Goal: Task Accomplishment & Management: Use online tool/utility

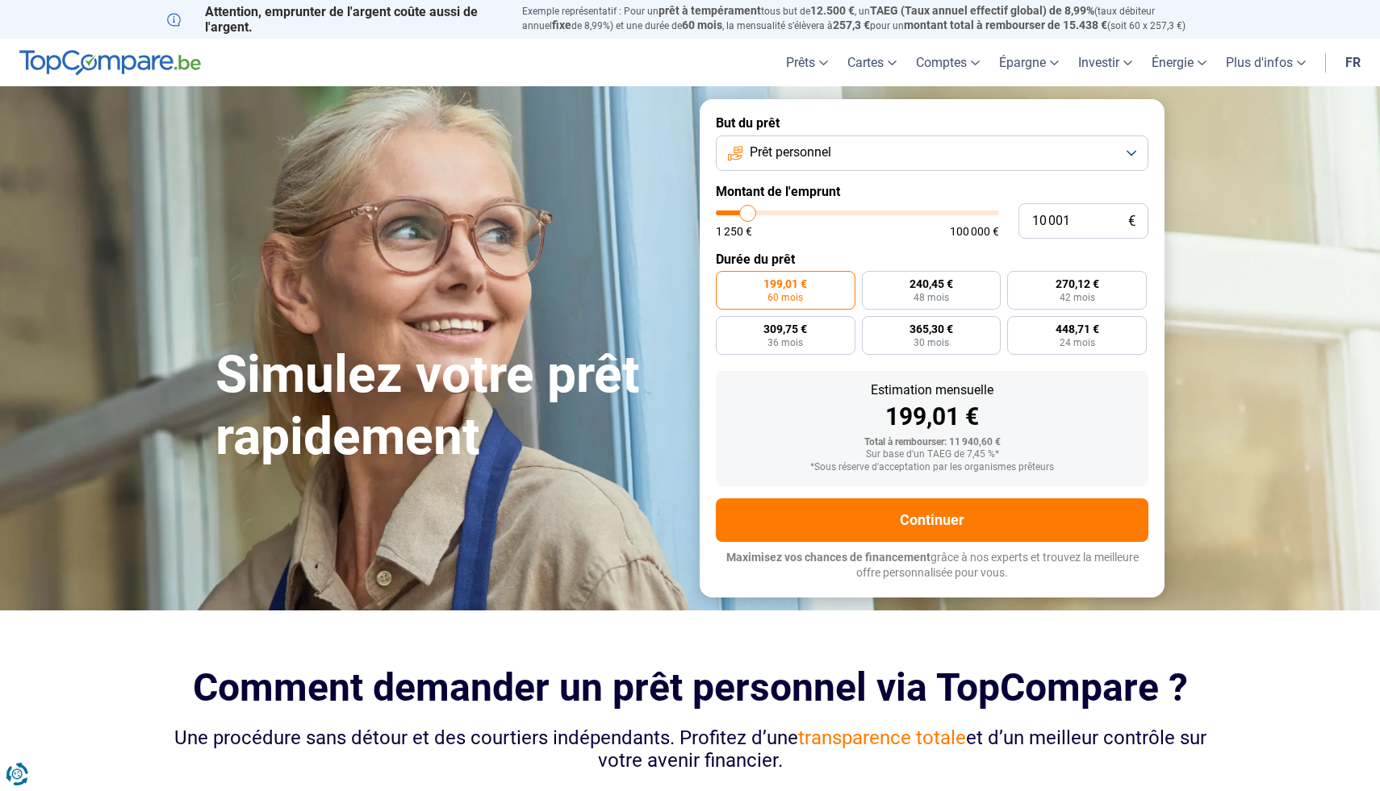
click at [1096, 151] on button "Prêt personnel" at bounding box center [932, 153] width 432 height 35
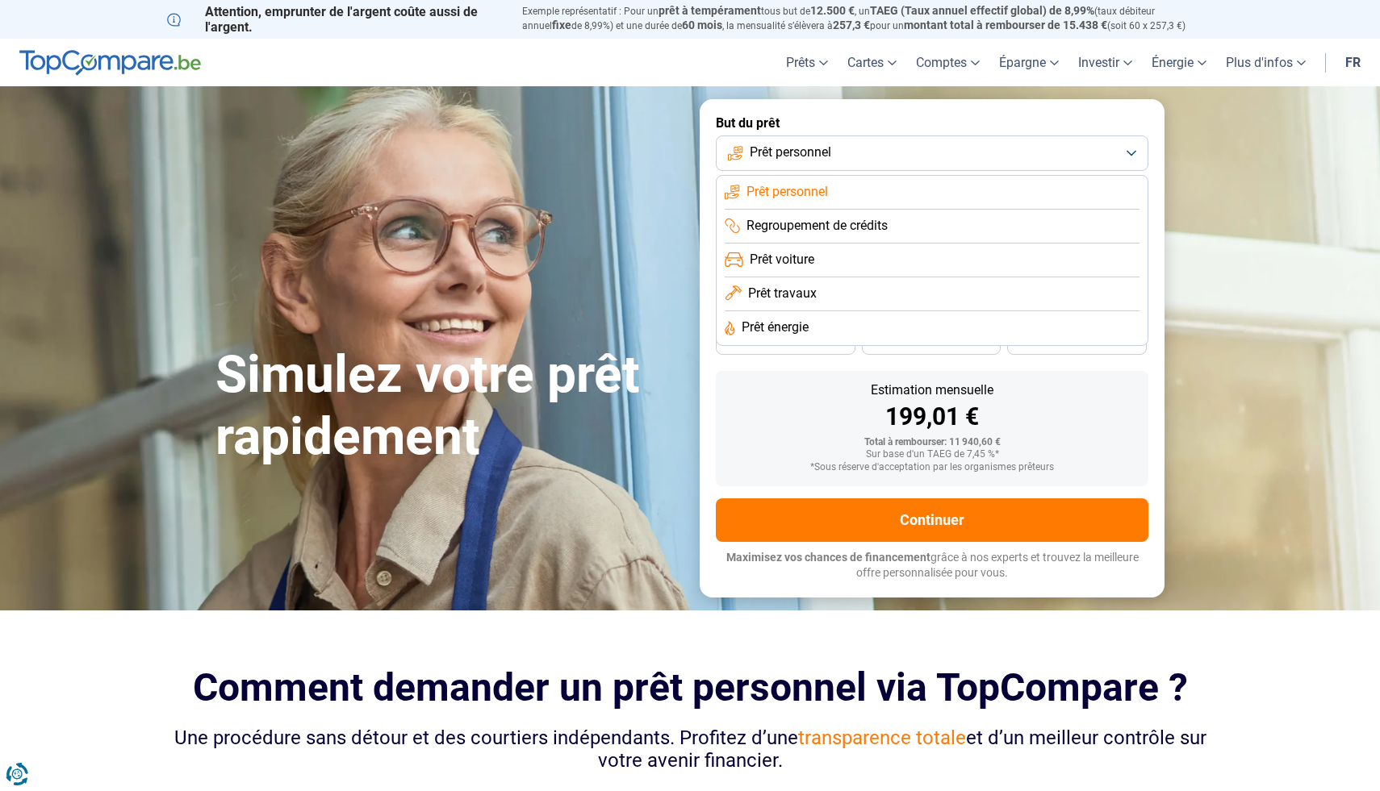
click at [1095, 151] on button "Prêt personnel" at bounding box center [932, 153] width 432 height 35
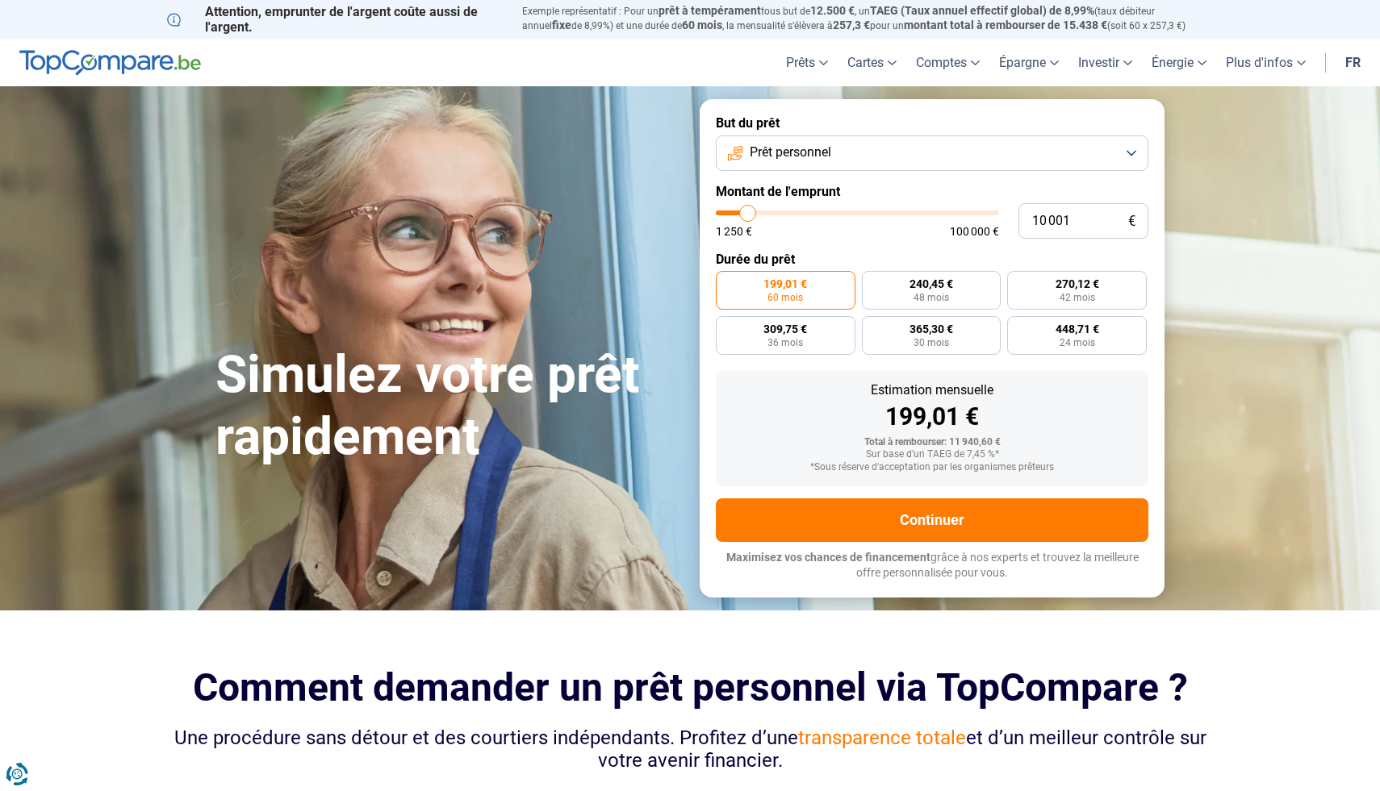
type input "10 750"
type input "10750"
type input "11 250"
type input "11250"
type input "12 000"
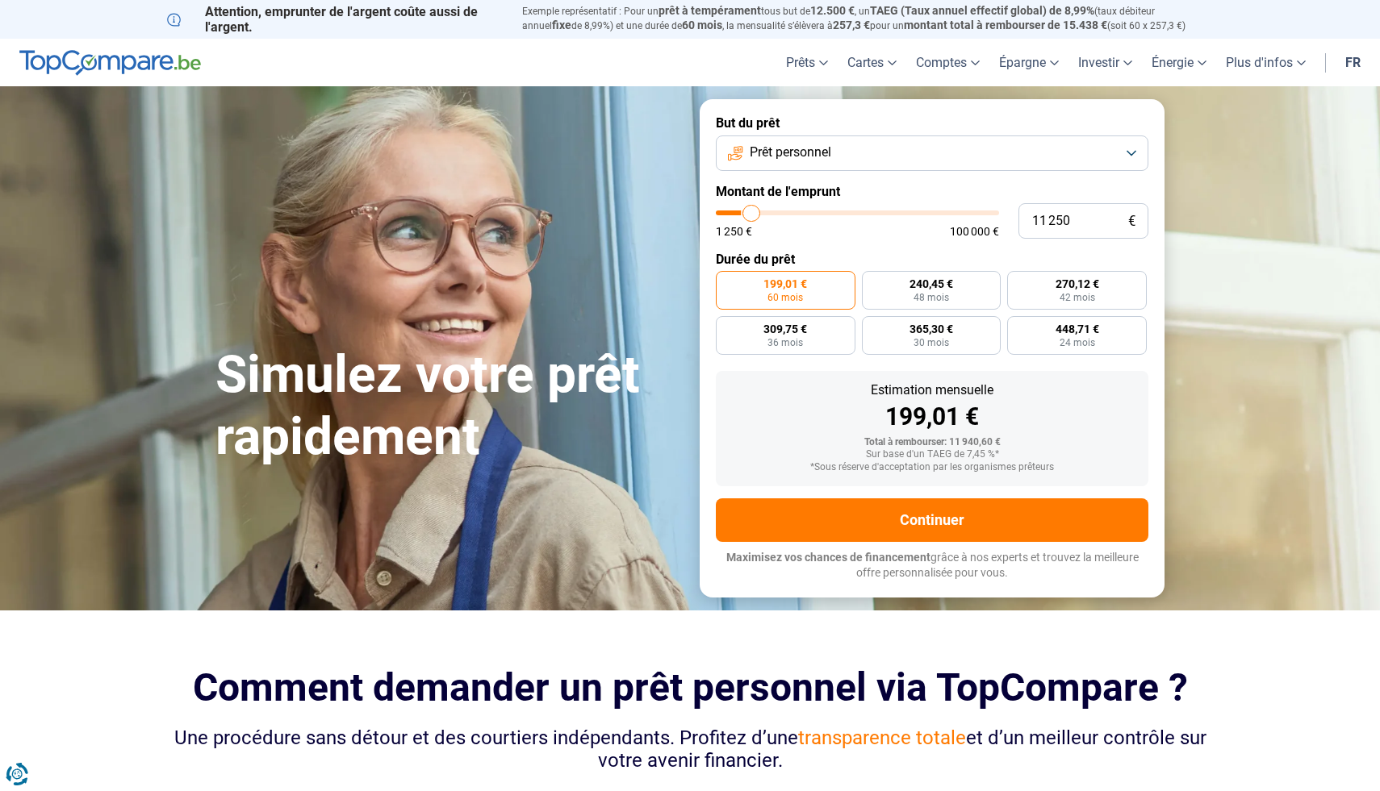
type input "12000"
type input "12 750"
type input "12750"
type input "13 750"
type input "13750"
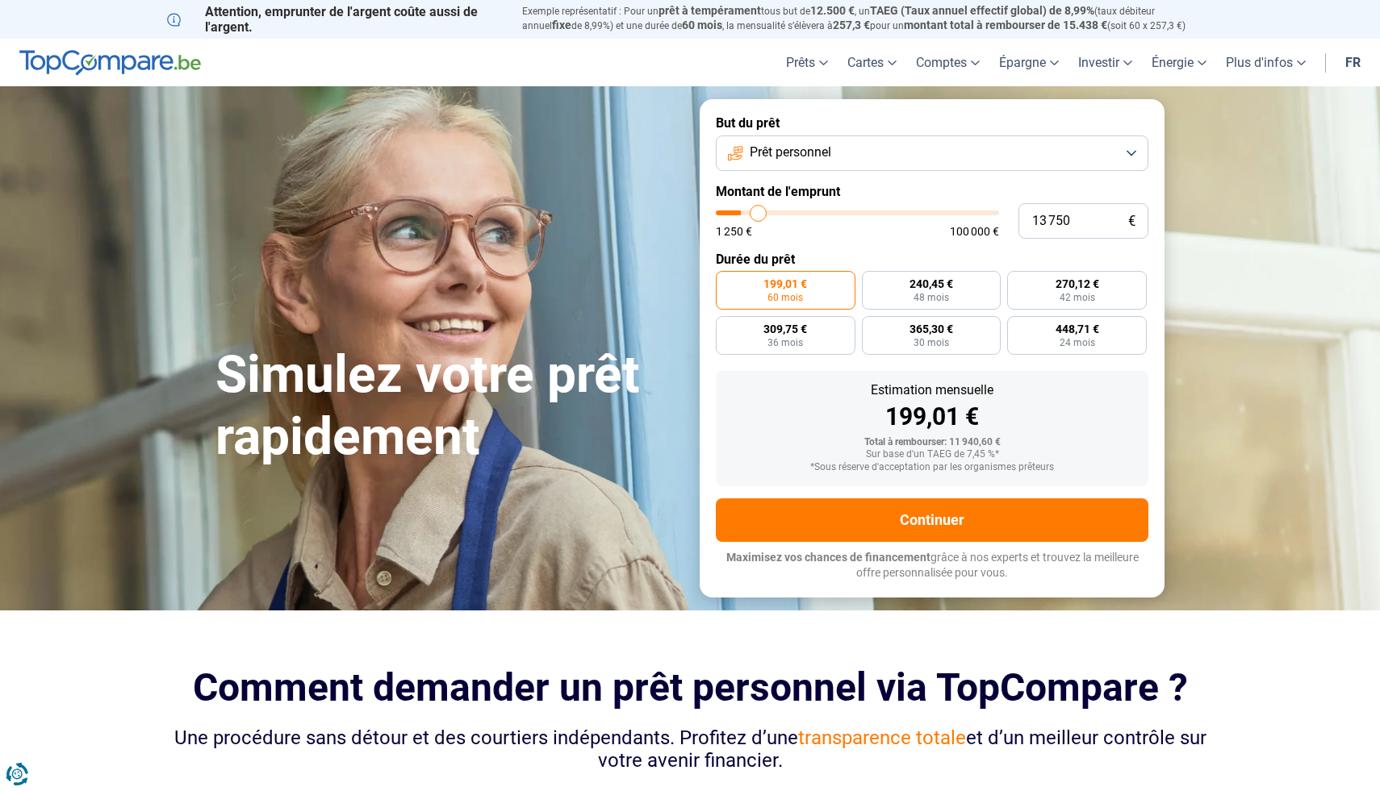
type input "15 000"
type input "15000"
type input "16 500"
type input "16500"
type input "17 750"
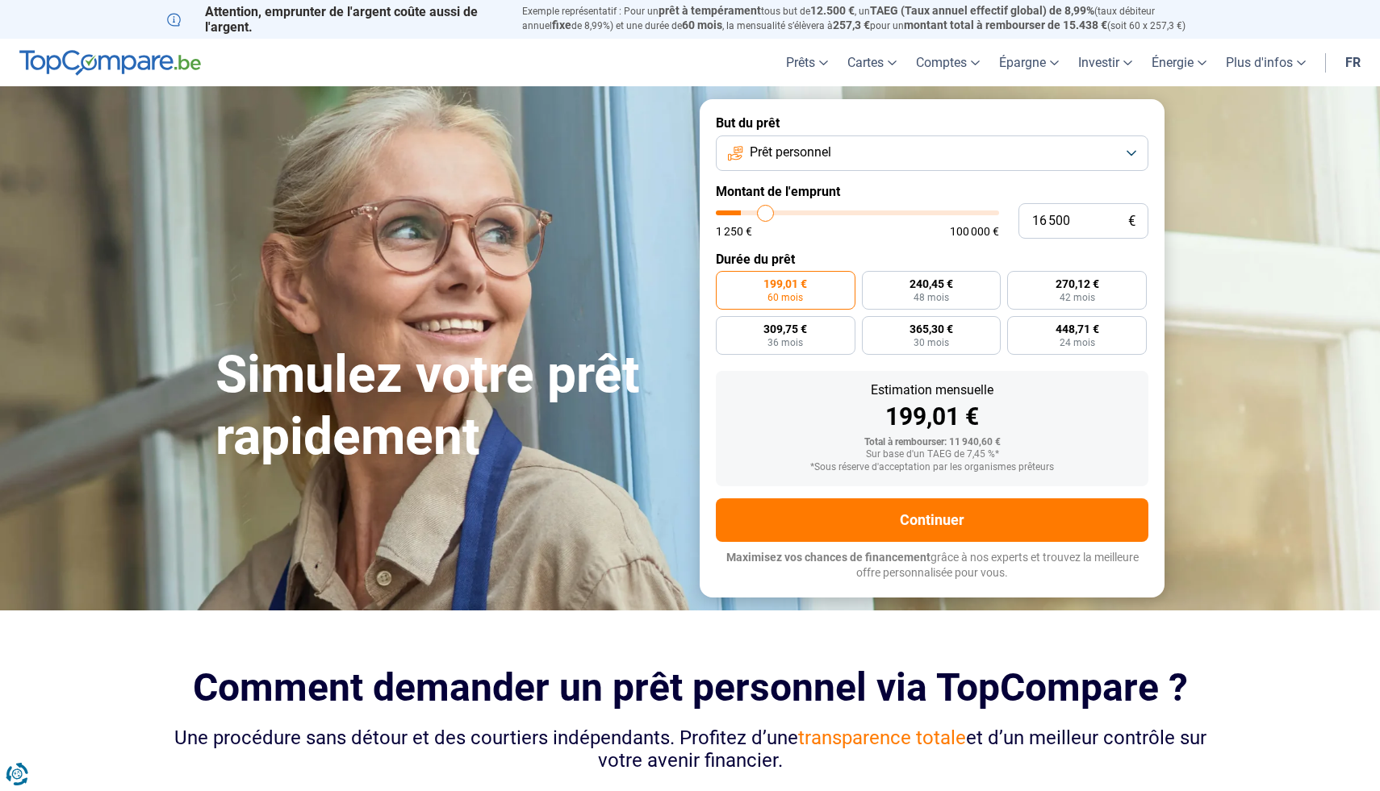
type input "17750"
type input "18 750"
type input "18750"
type input "20 000"
type input "20000"
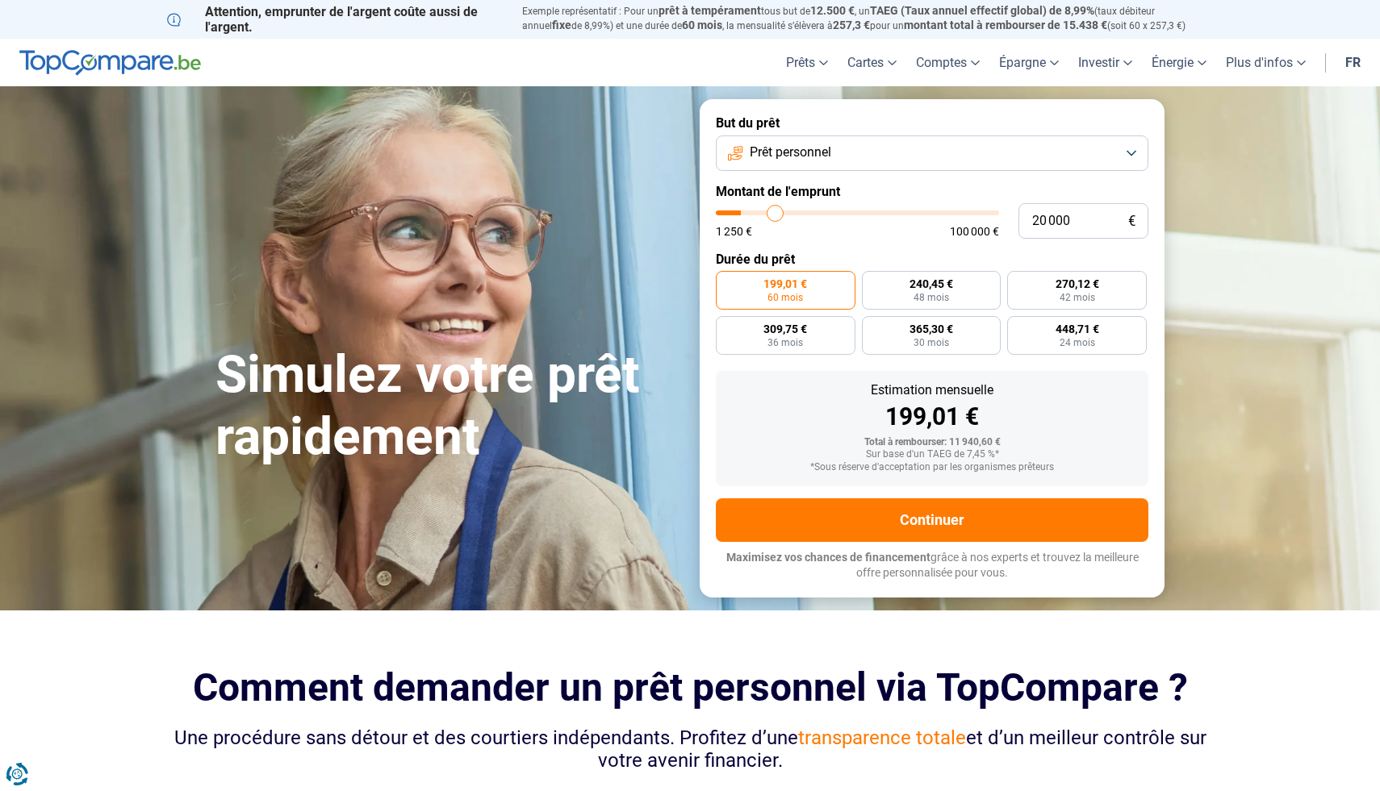
type input "21 000"
type input "21000"
type input "22 250"
type input "22250"
type input "23 500"
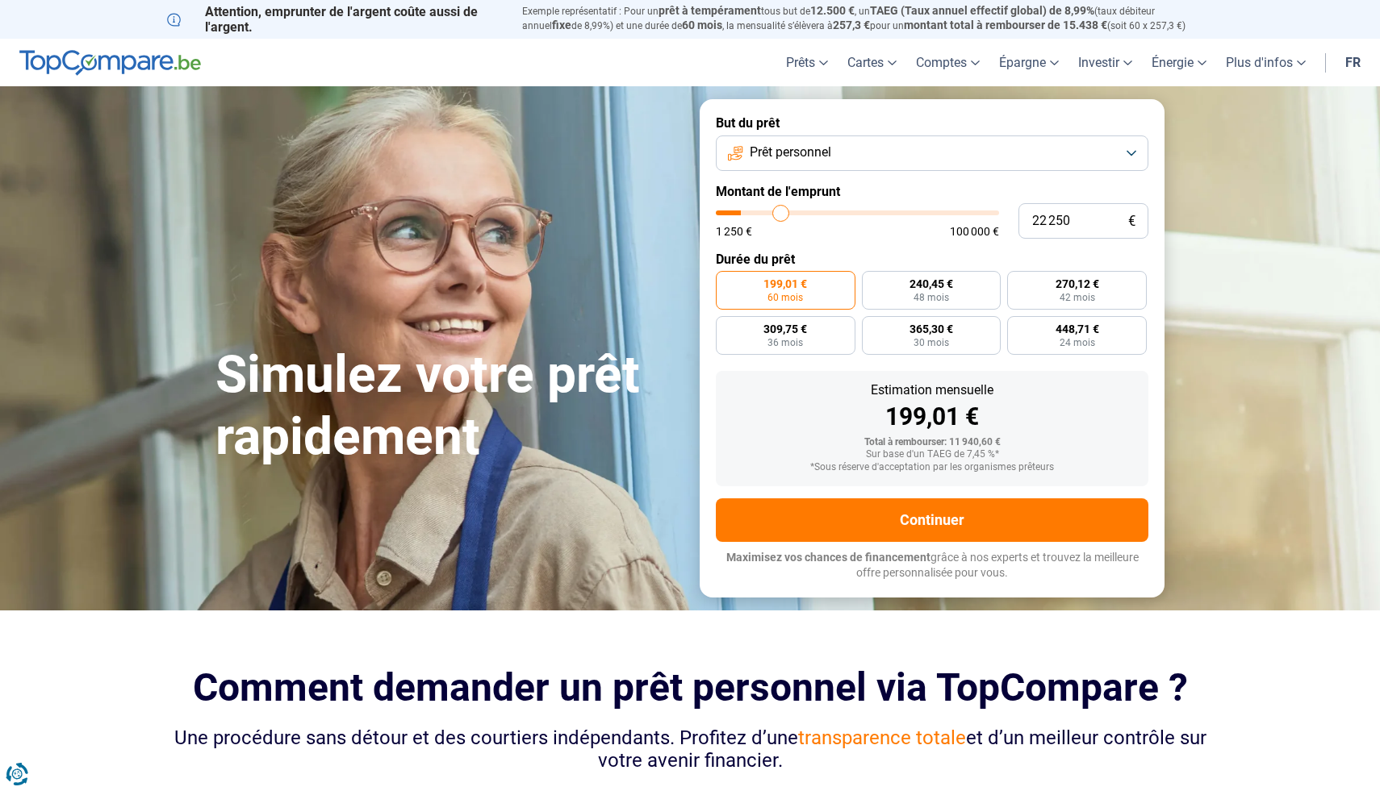
type input "23500"
type input "24 750"
type input "24750"
type input "25 750"
type input "25750"
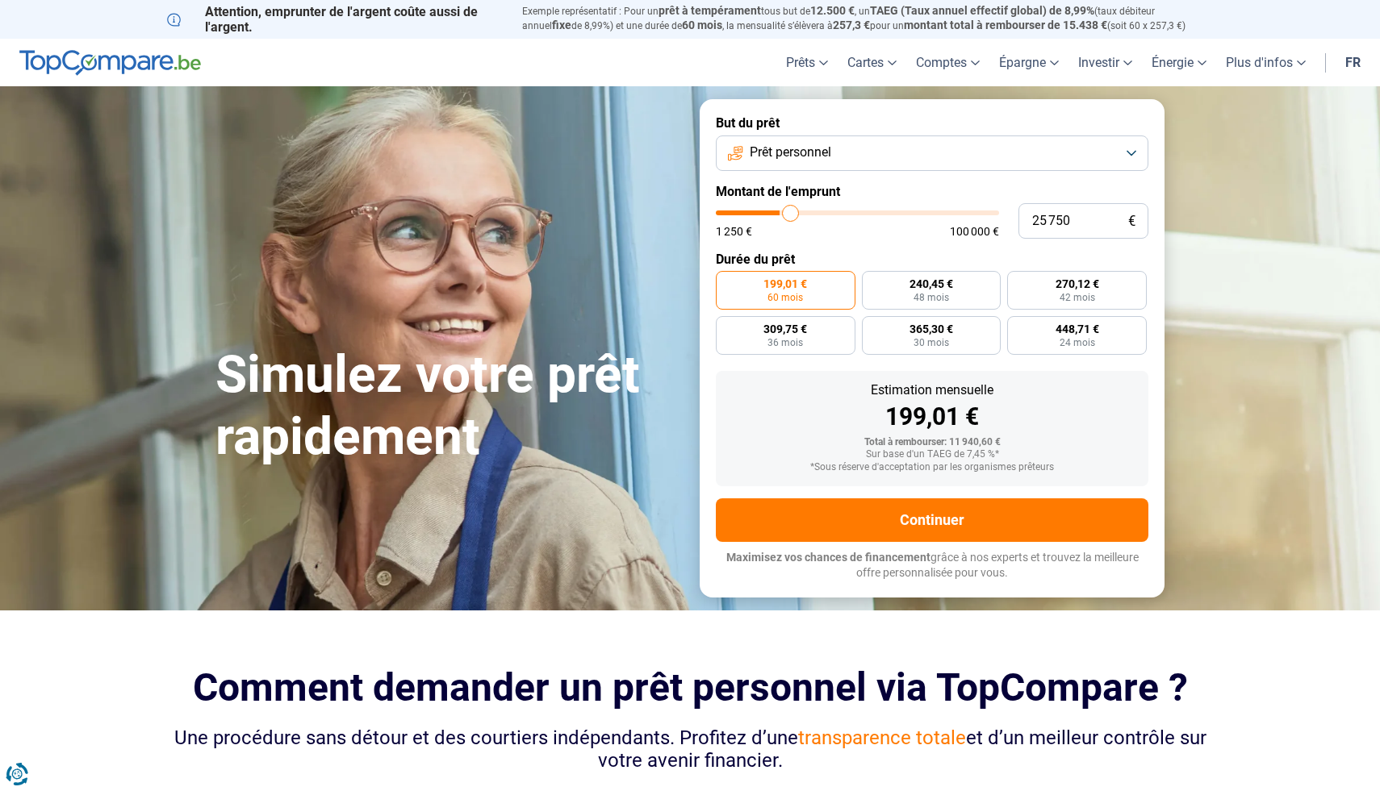
type input "27 000"
type input "27000"
type input "28 250"
type input "28250"
type input "29 500"
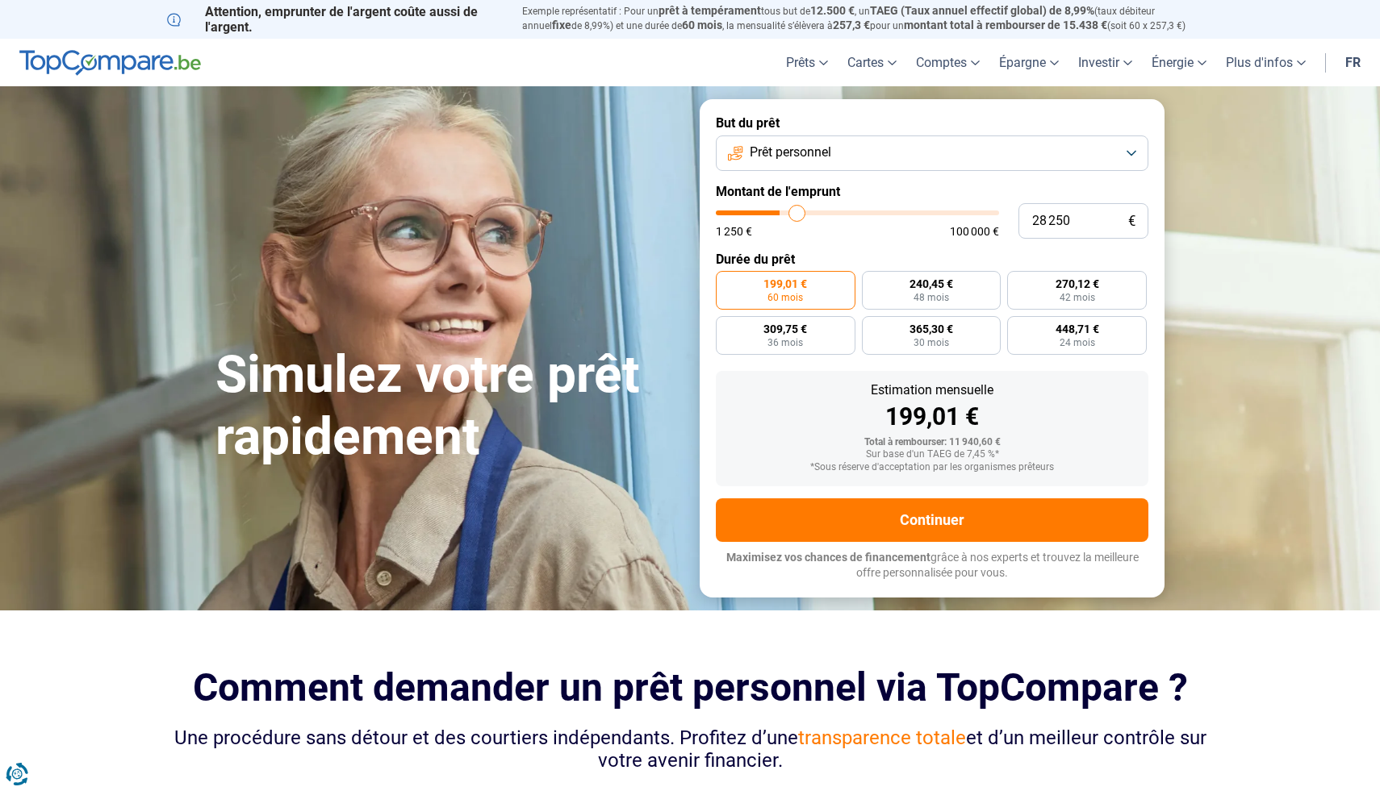
type input "29500"
type input "30 500"
type input "30500"
type input "31 750"
type input "31750"
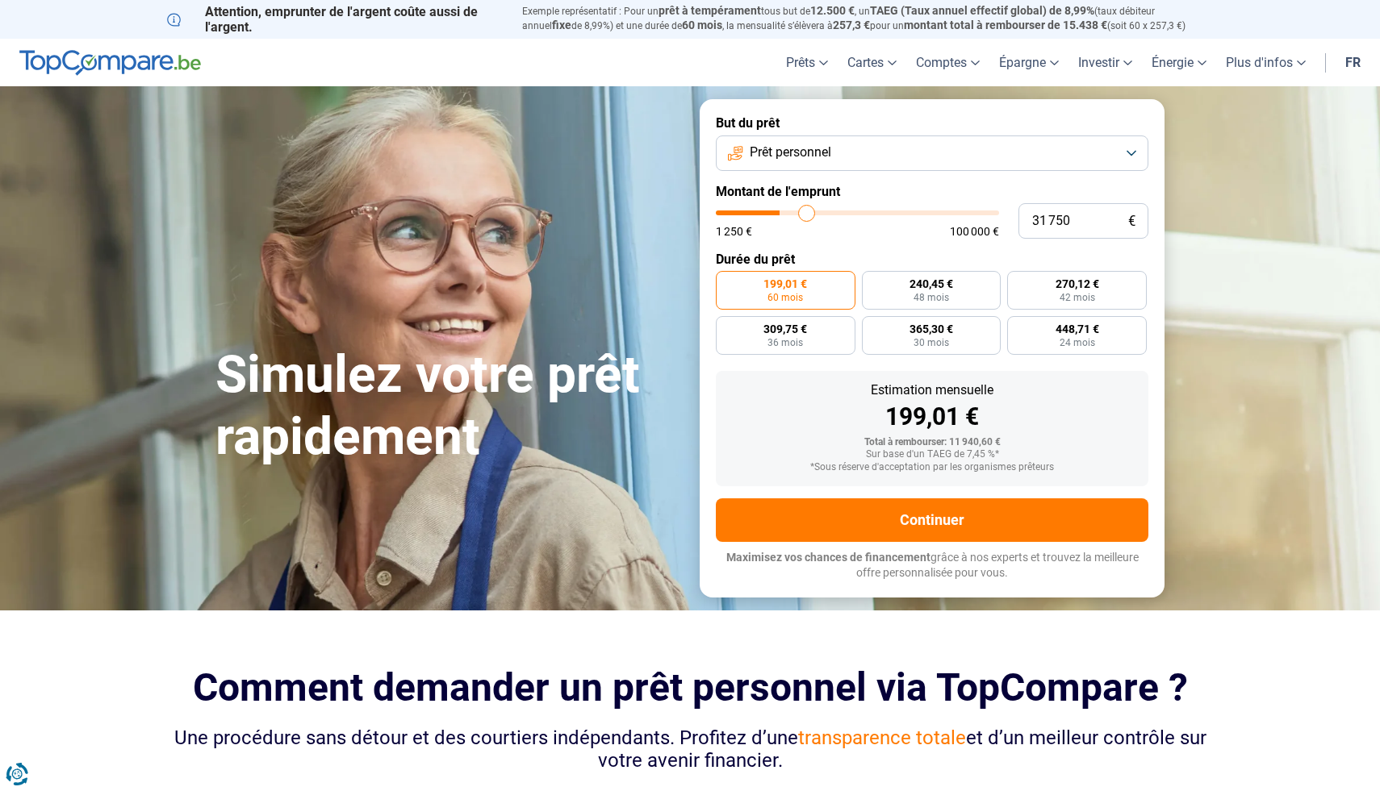
type input "33 000"
type input "33000"
type input "34 250"
type input "34250"
type input "35 000"
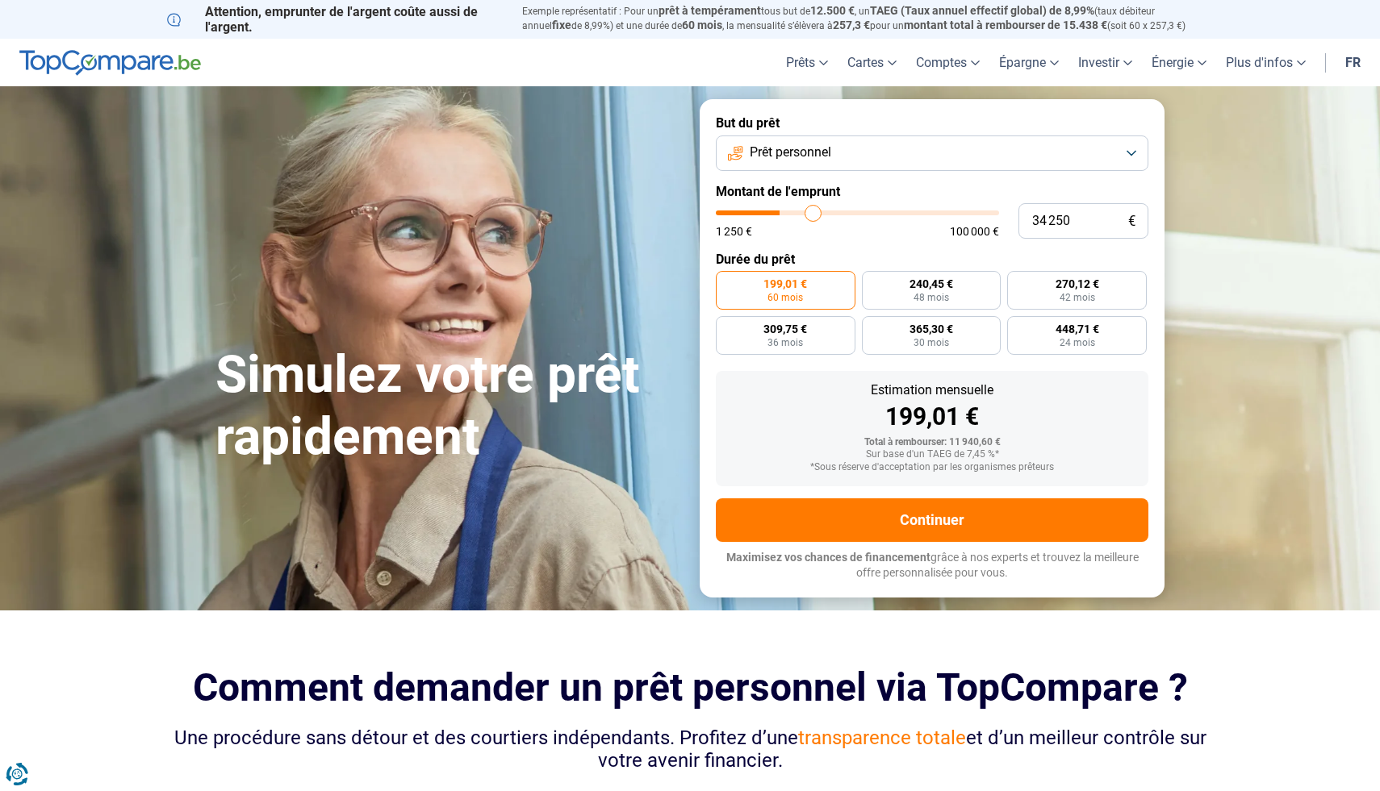
type input "35000"
type input "37 500"
type input "37500"
type input "38 500"
type input "38500"
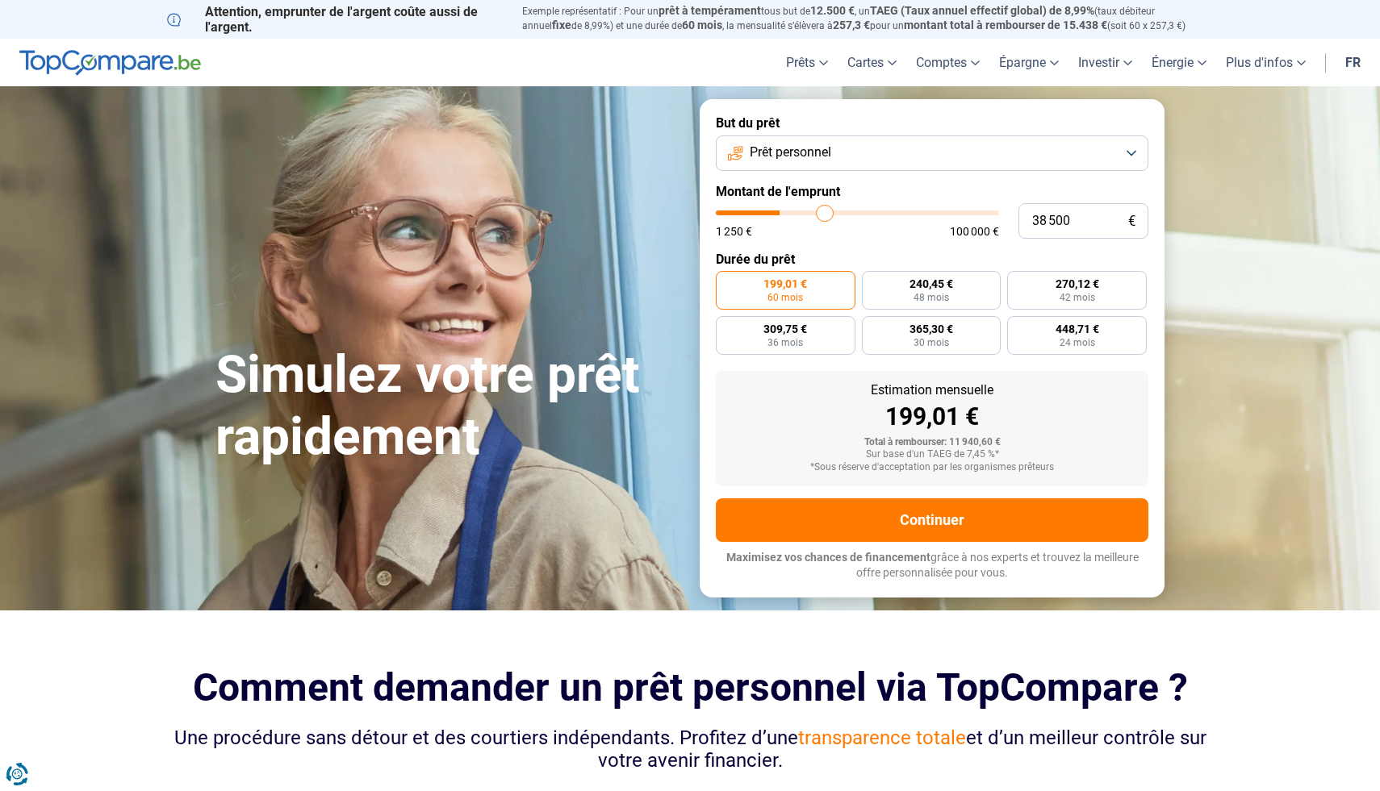
type input "39 250"
type input "39250"
type input "40 000"
type input "40000"
type input "40 500"
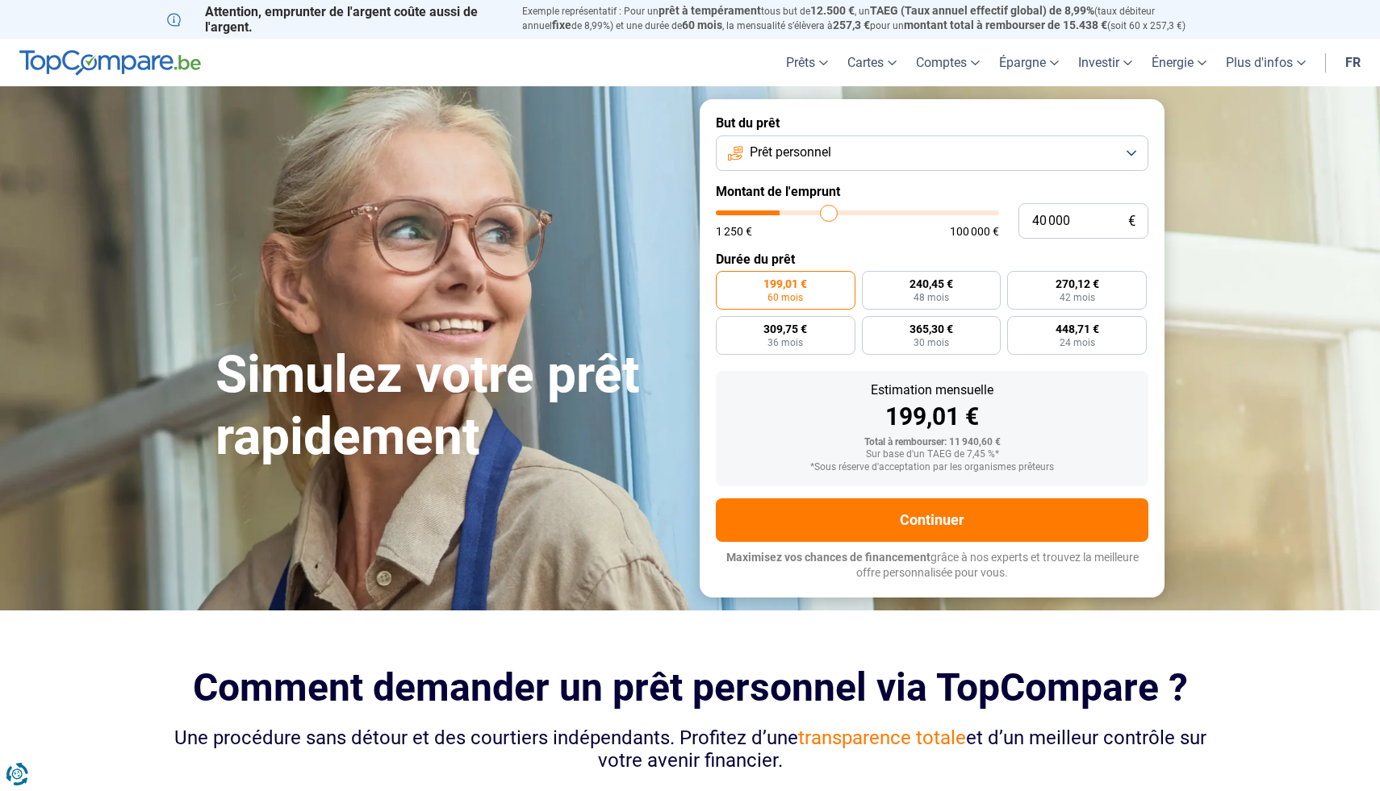
type input "40500"
type input "41 500"
type input "41500"
type input "42 000"
type input "42000"
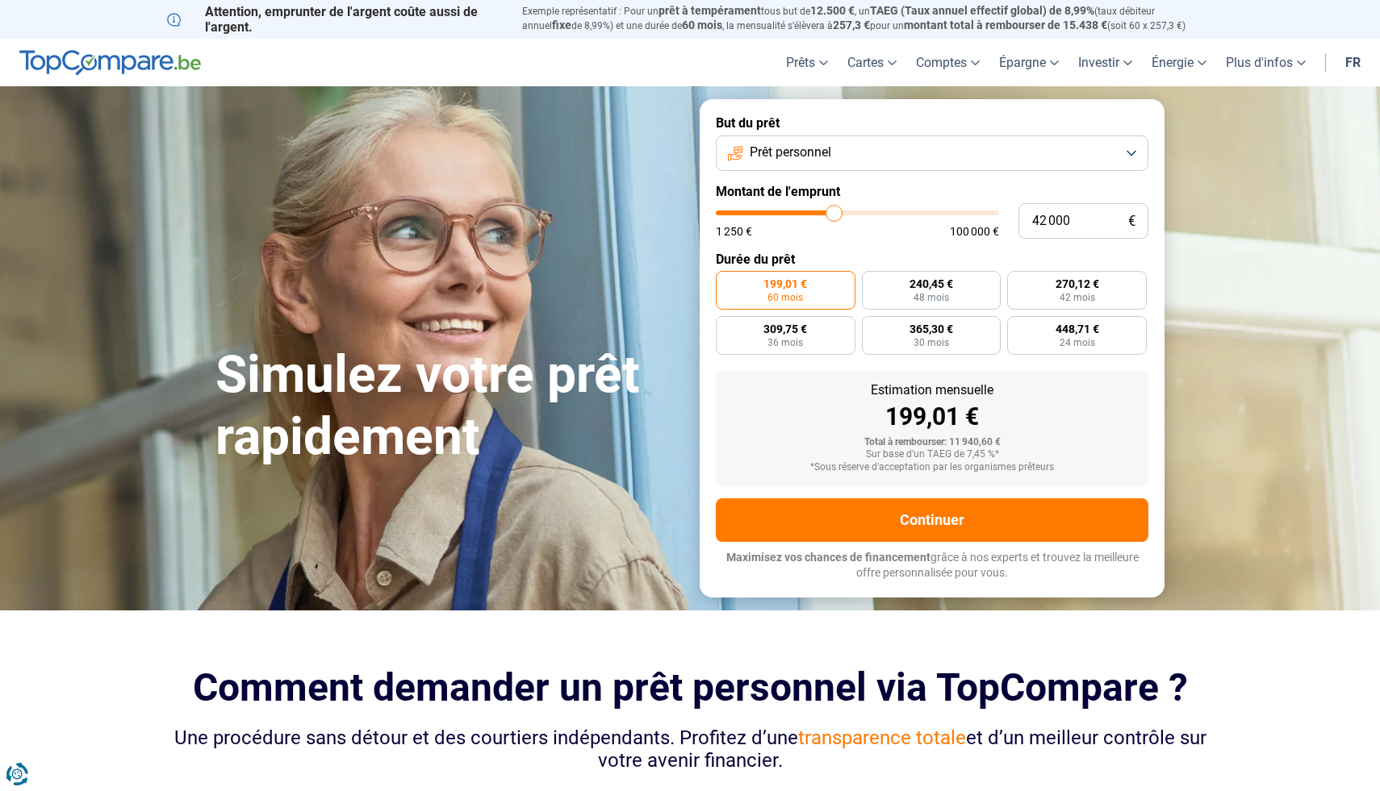
type input "42 750"
type input "42750"
type input "43 250"
type input "43250"
type input "43 750"
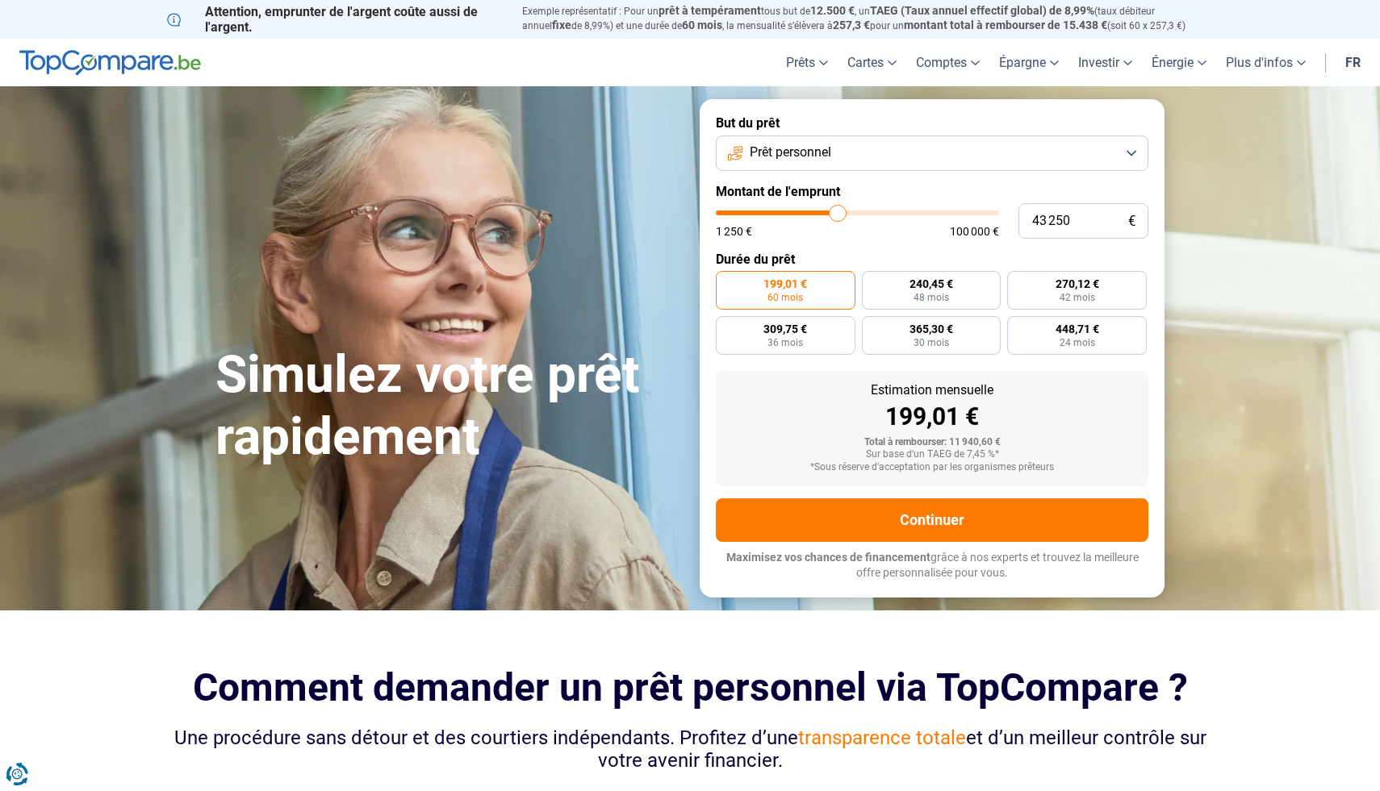
type input "43750"
type input "44 250"
type input "44250"
type input "44 750"
type input "44750"
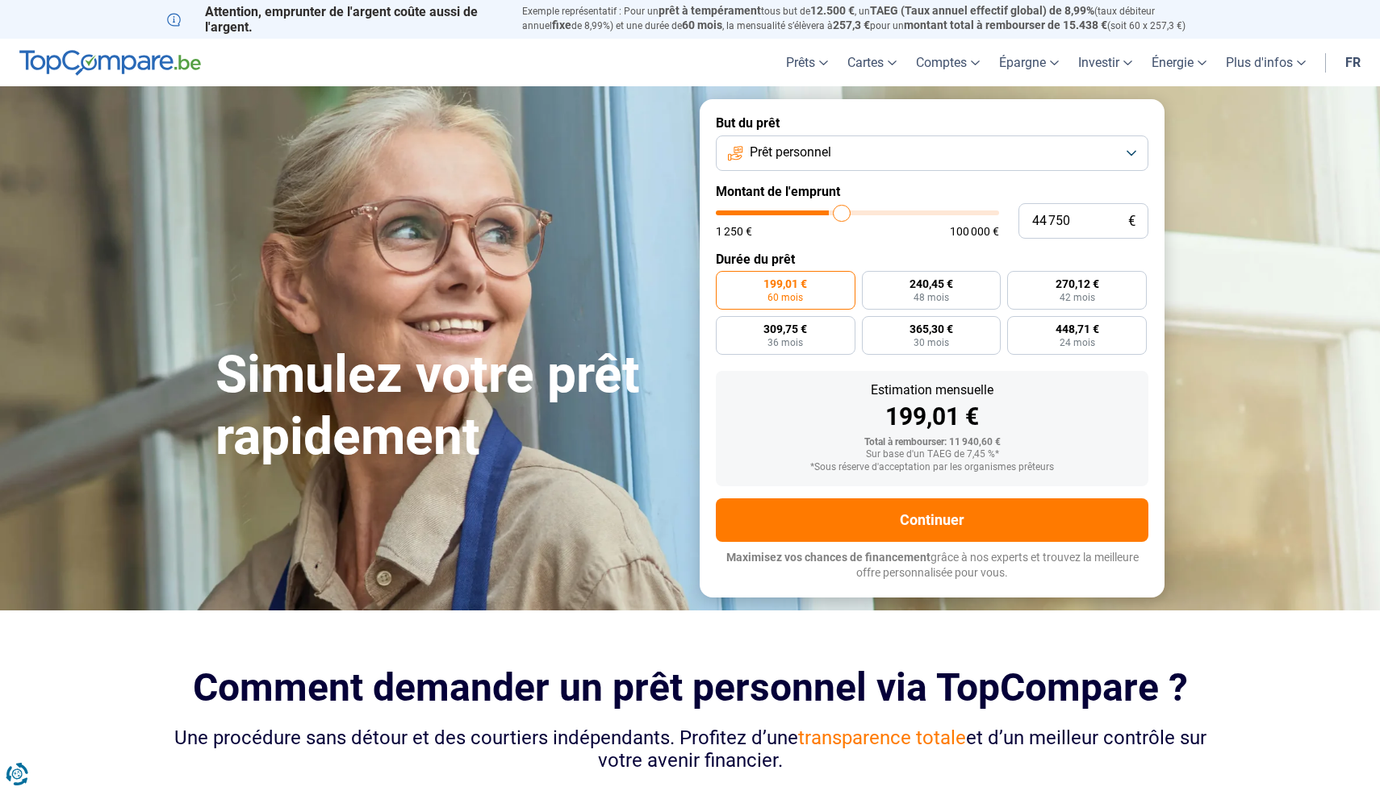
type input "45 000"
type input "45000"
type input "45 500"
type input "45500"
type input "45 750"
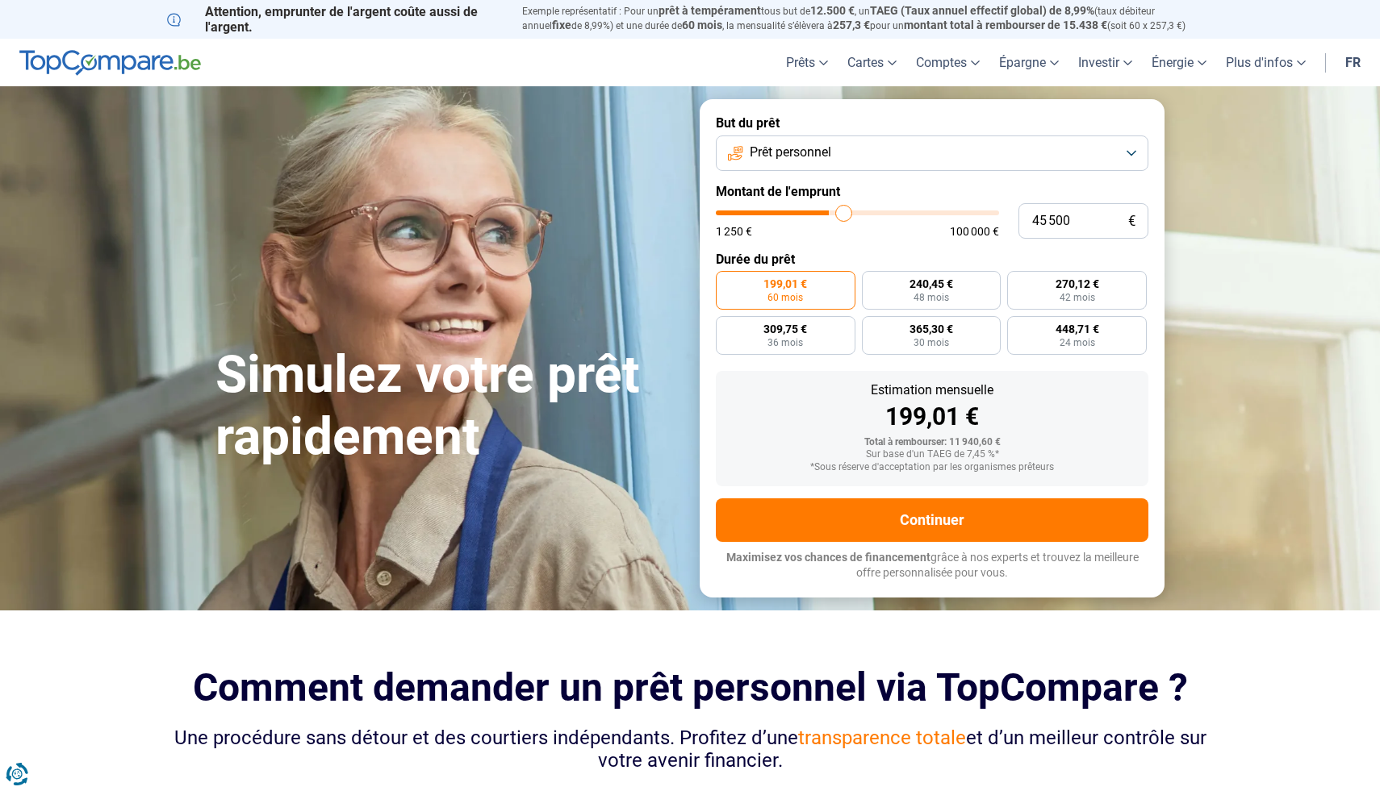
type input "45750"
type input "46 000"
type input "46000"
type input "46 500"
type input "46500"
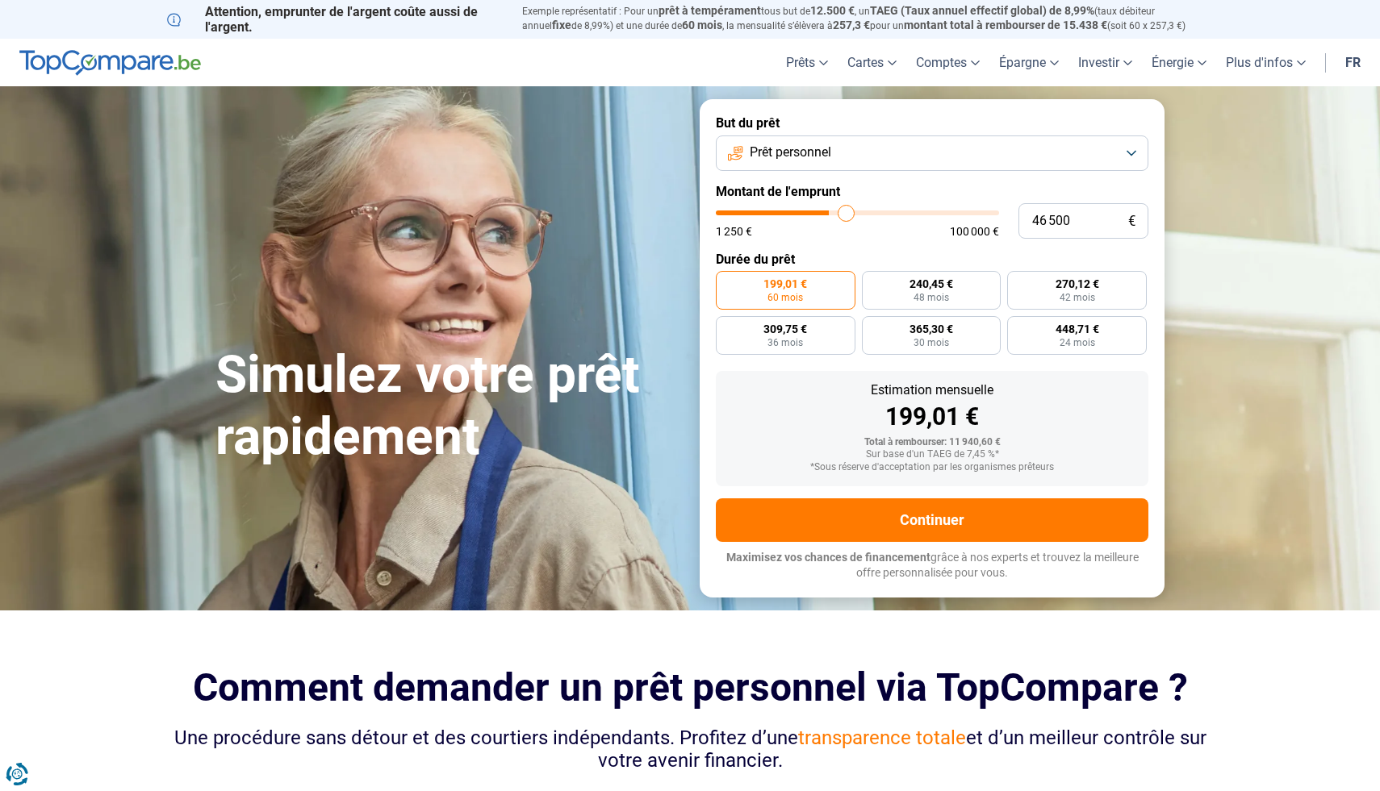
type input "47 000"
type input "47000"
type input "47 250"
type input "47250"
type input "47 500"
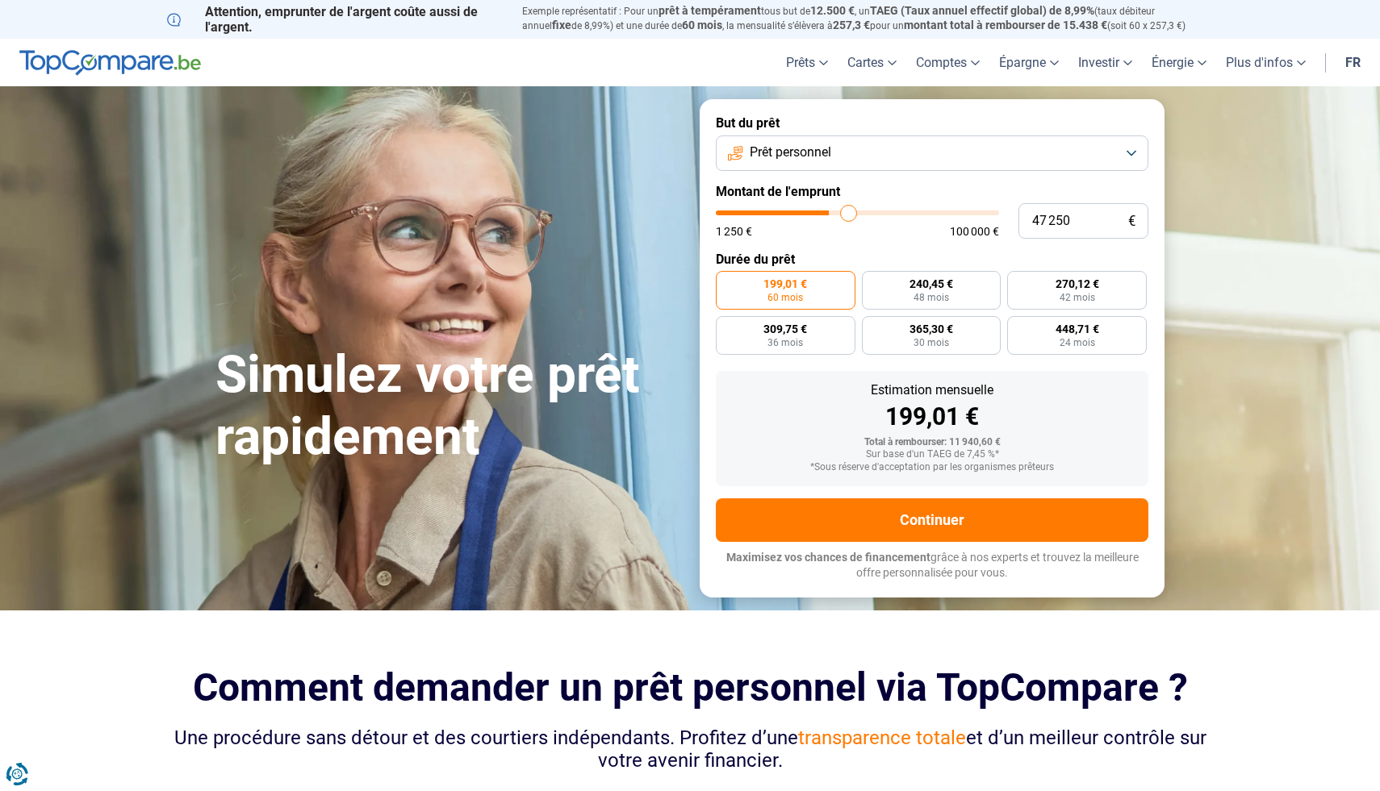
type input "47500"
type input "47 750"
type input "47750"
type input "48 000"
type input "48000"
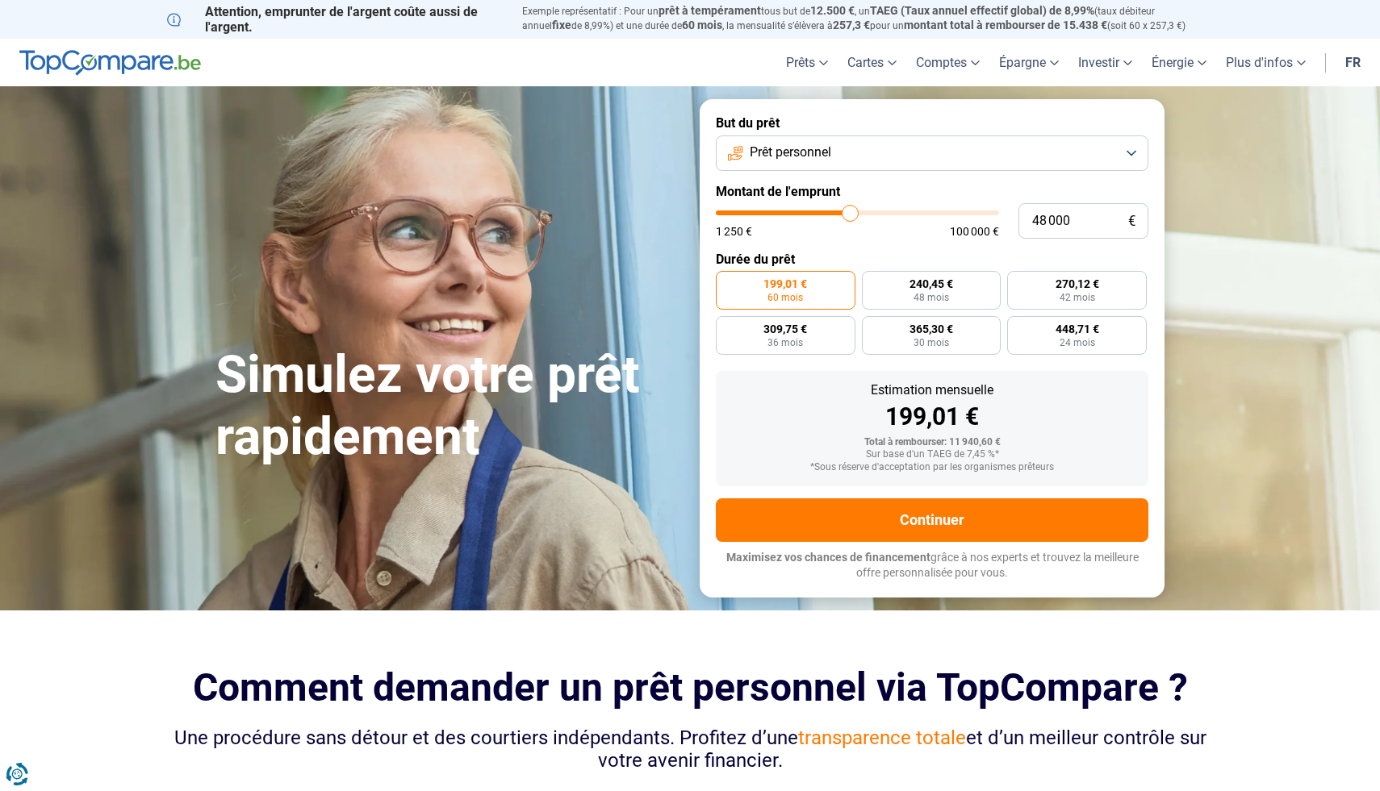
type input "48 250"
type input "48250"
type input "48 500"
type input "48500"
type input "48 750"
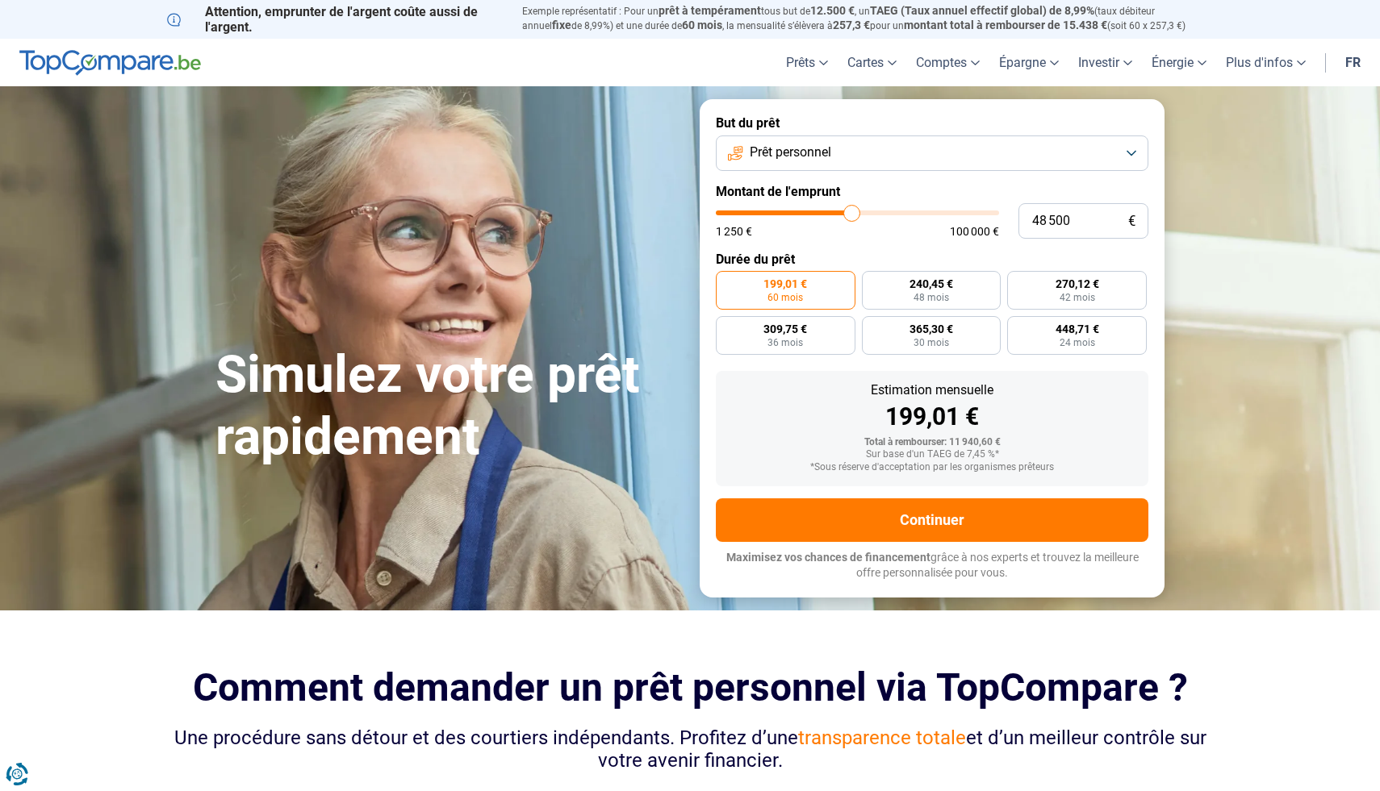
type input "48750"
type input "49 000"
type input "49000"
type input "49 250"
type input "49250"
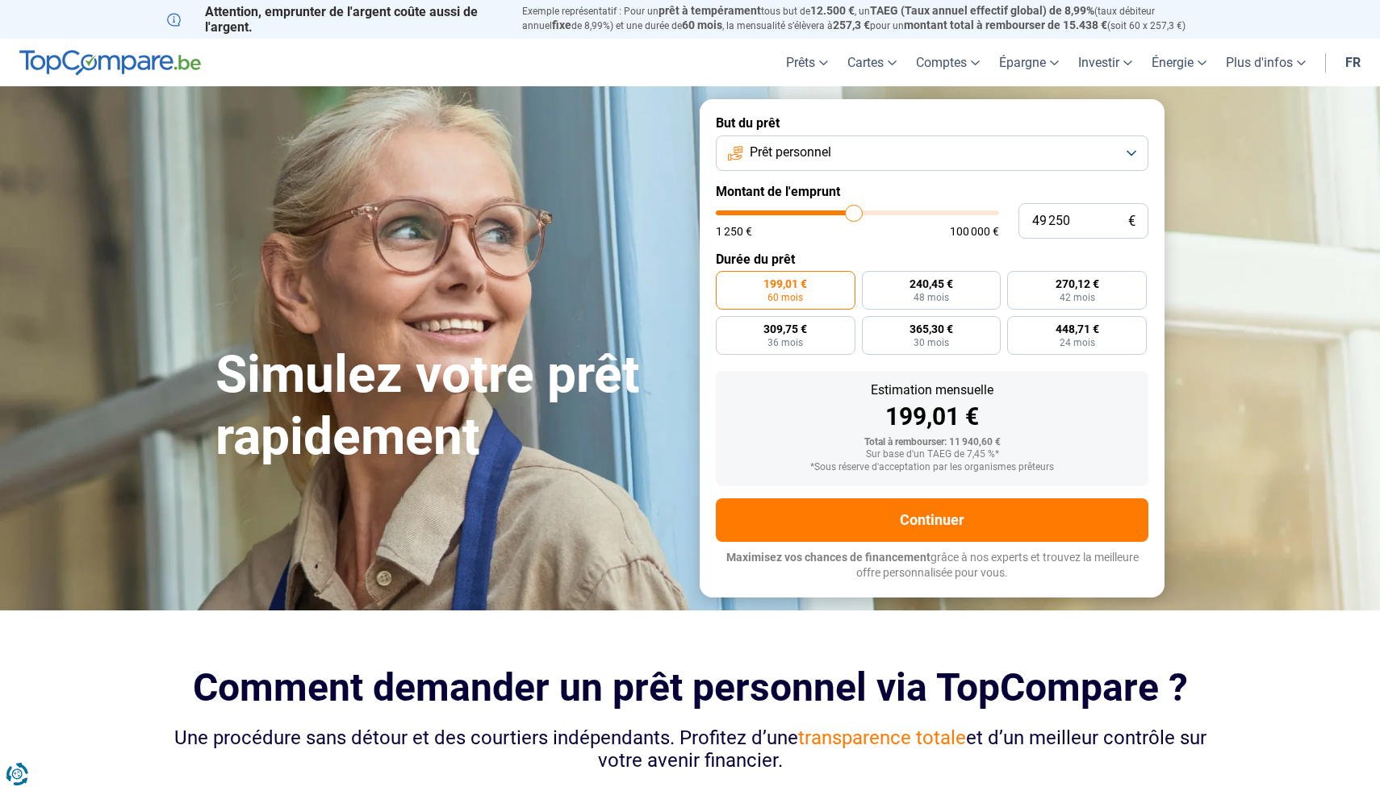
type input "50 500"
type input "50500"
type input "52 500"
type input "52500"
type input "55 250"
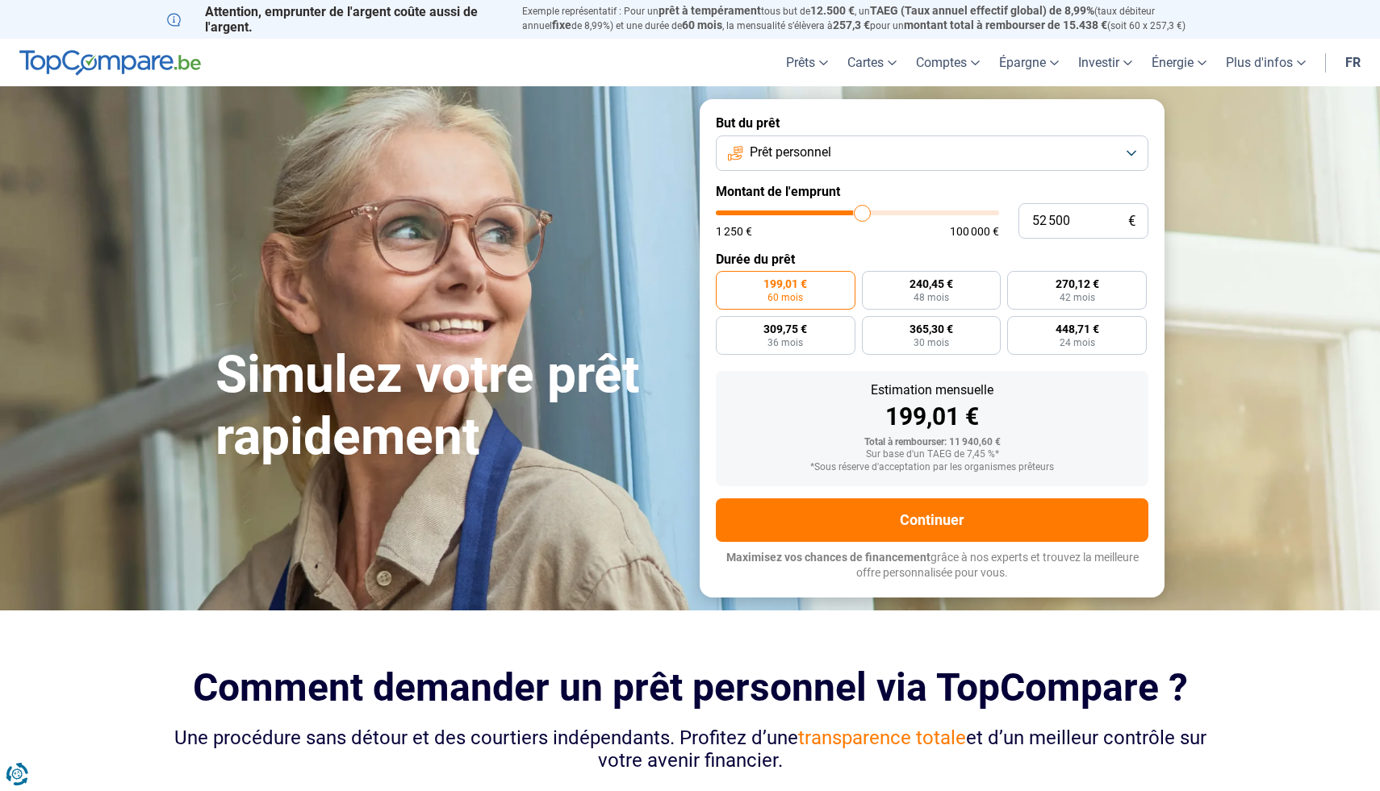
type input "55250"
type input "57 500"
type input "57500"
type input "59 000"
type input "59000"
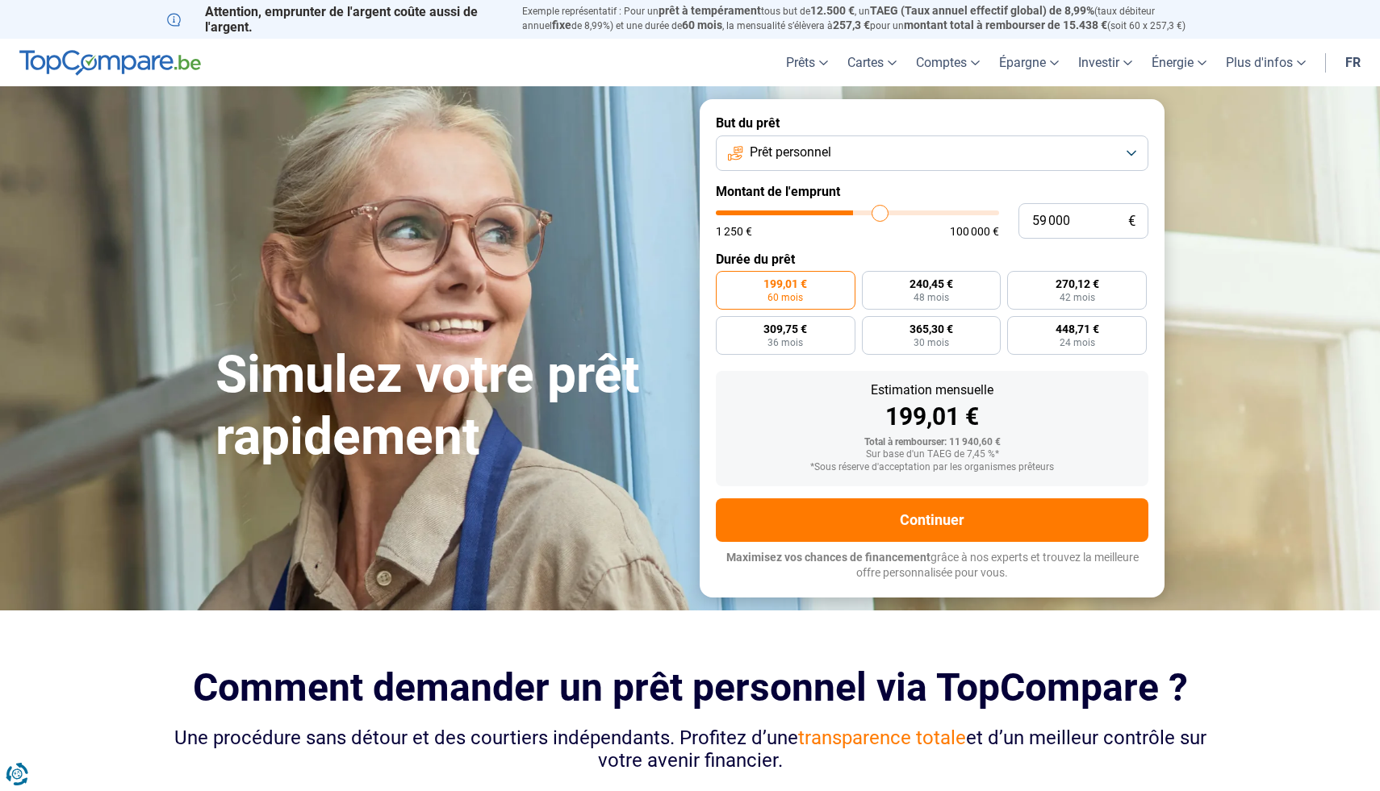
type input "60 250"
type input "60250"
type input "61 000"
type input "61000"
type input "62 000"
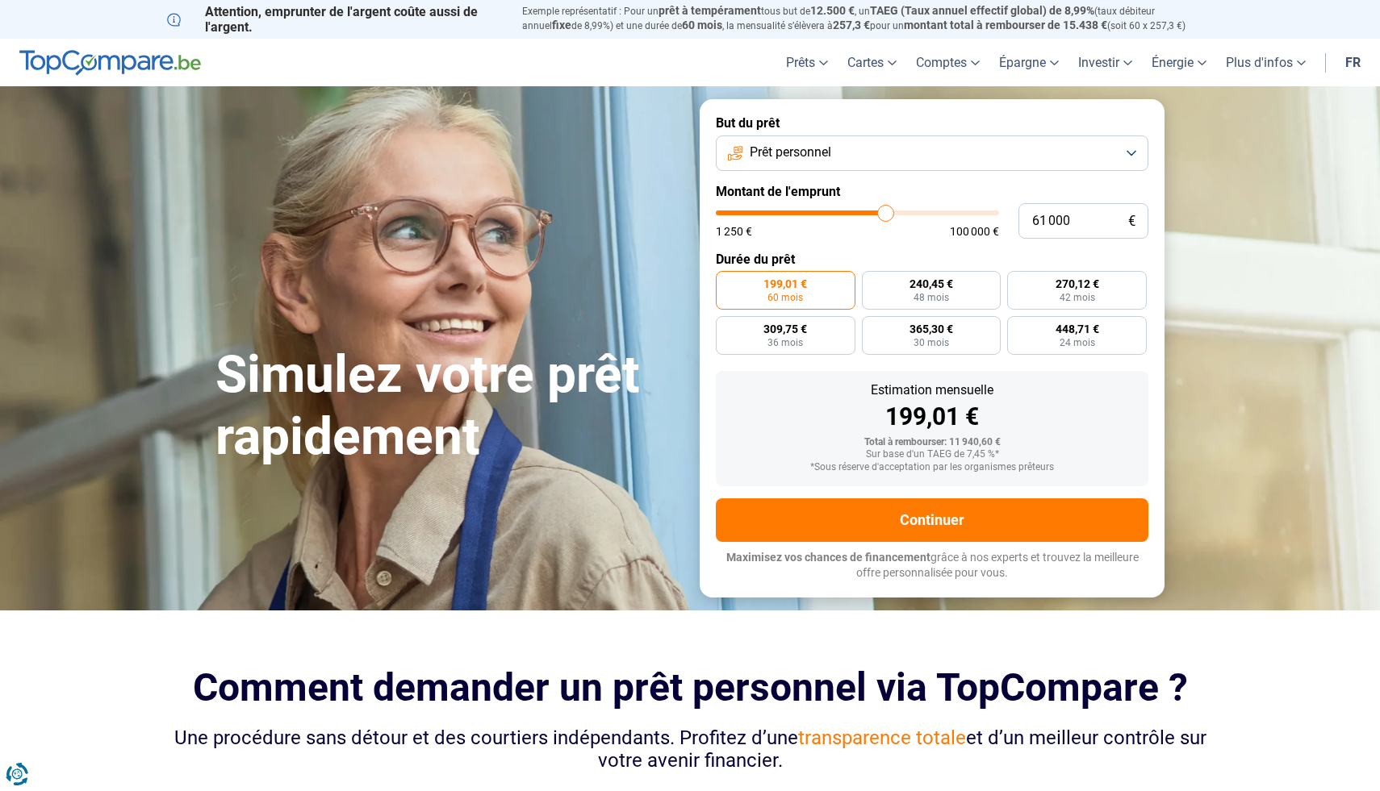
type input "62000"
type input "64 750"
type input "64750"
type input "68 500"
type input "68500"
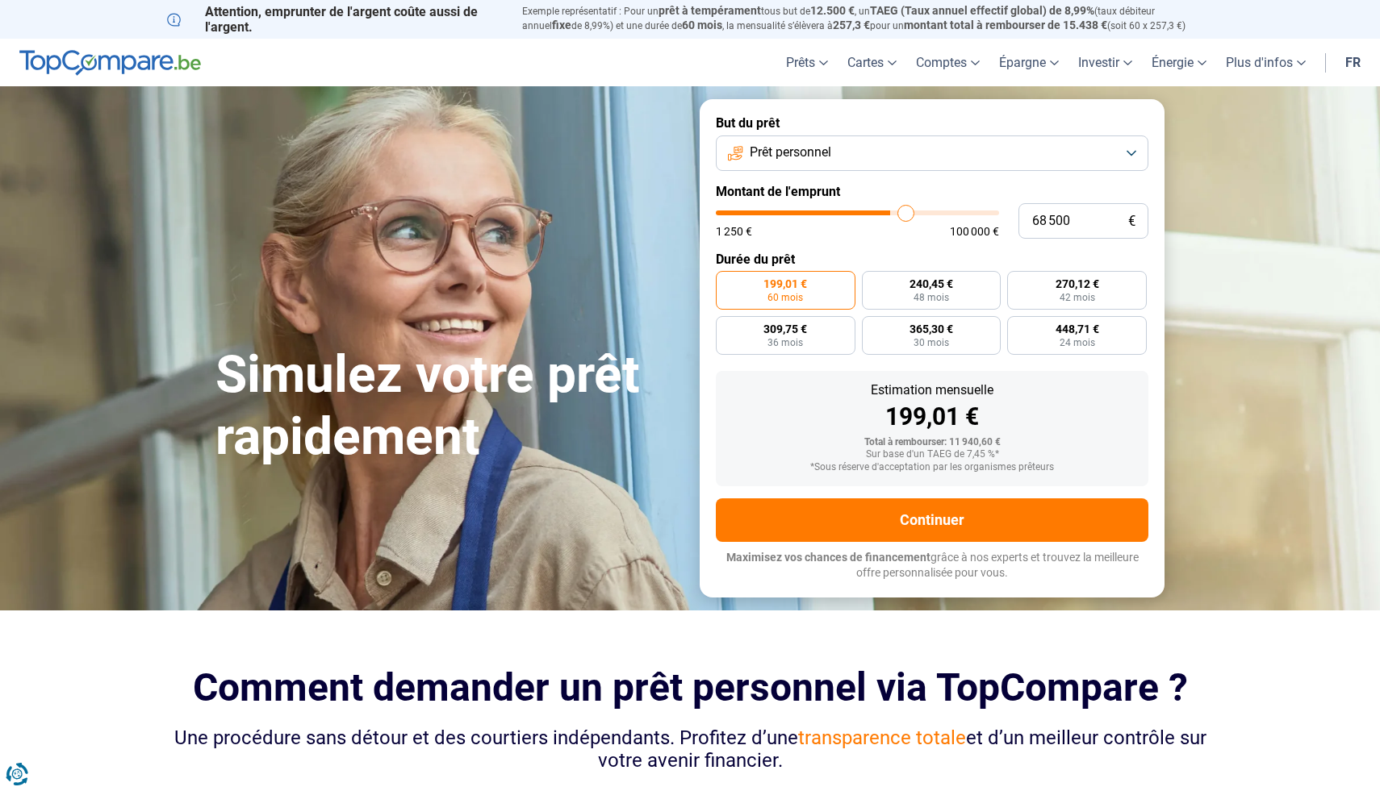
type input "70 000"
type input "70000"
type input "71 250"
type input "71250"
type input "72 250"
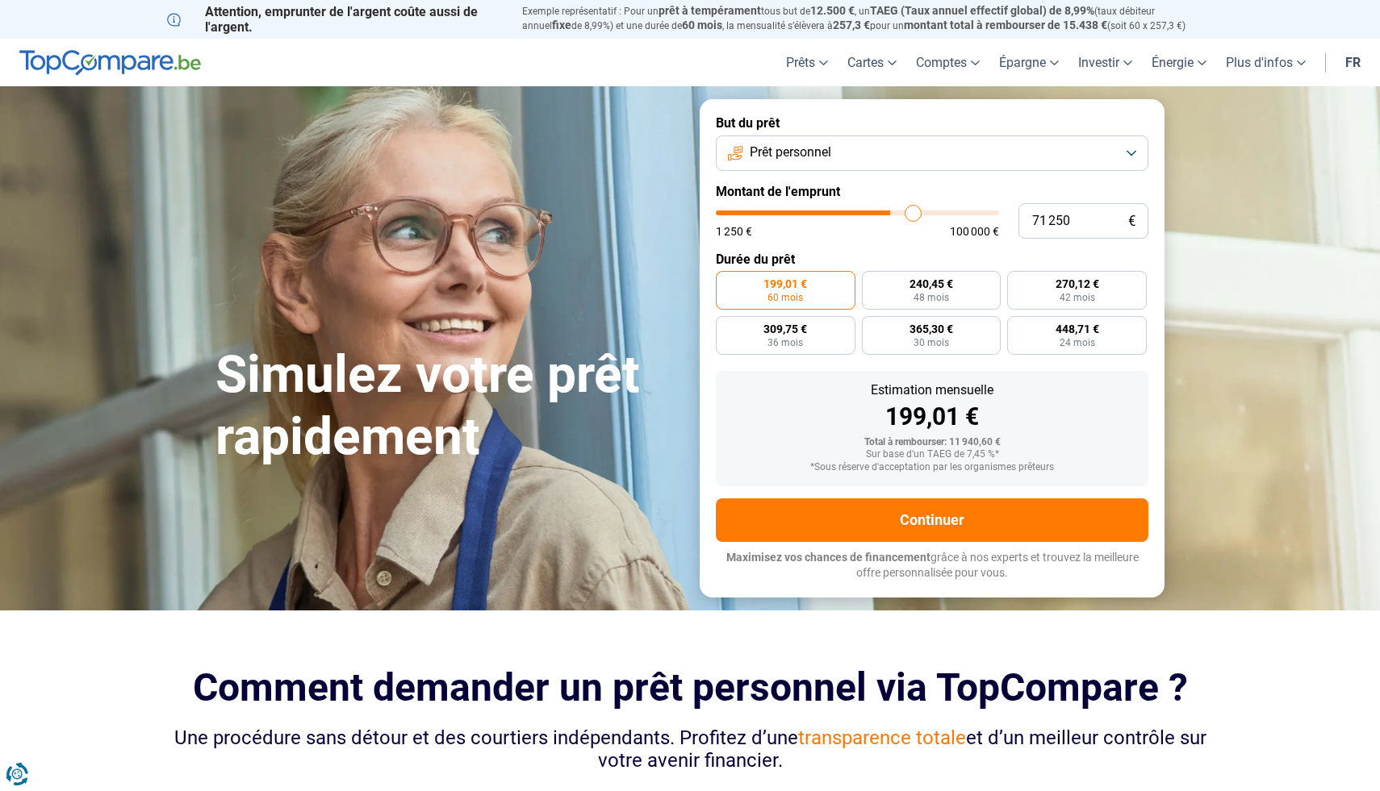
type input "72250"
type input "73 750"
type input "73750"
type input "74 500"
type input "74500"
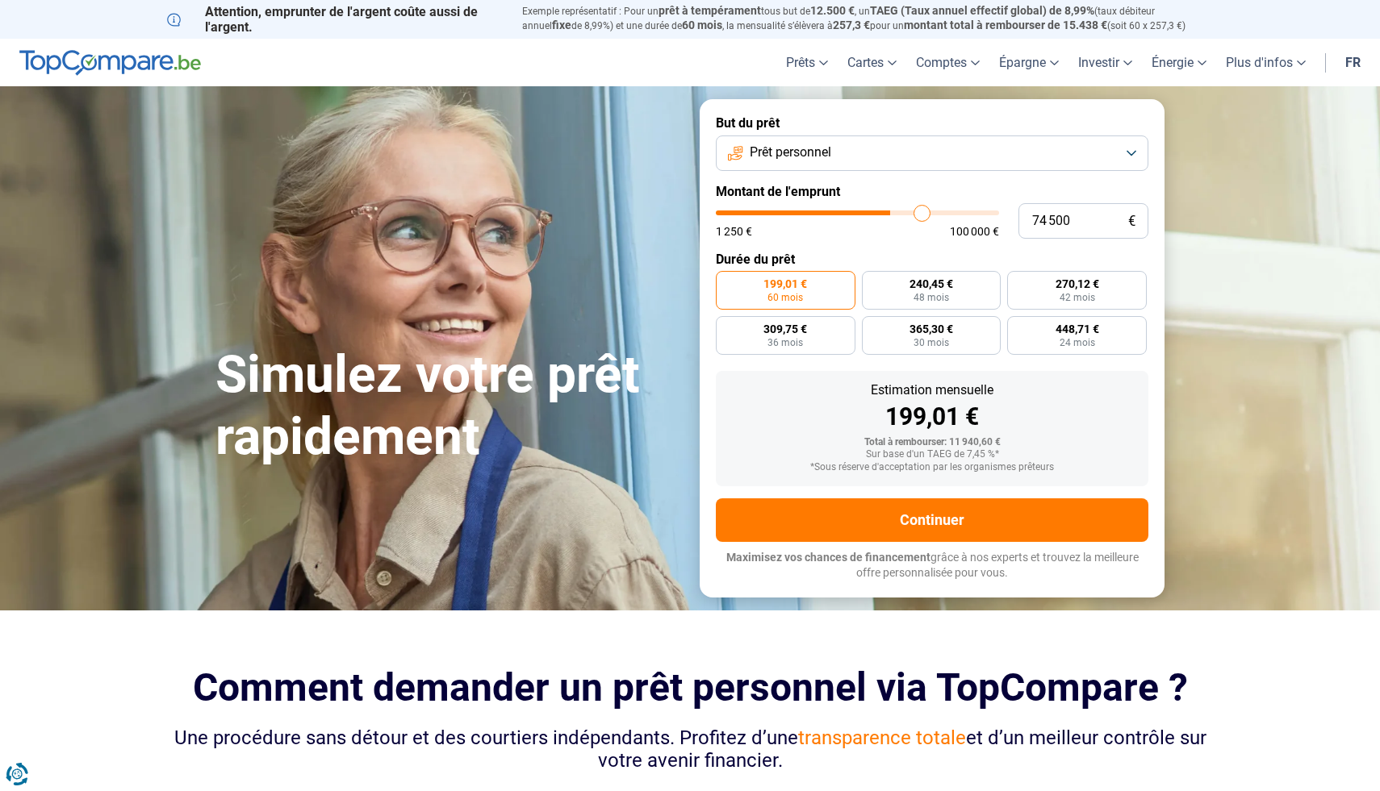
type input "75 000"
type input "75000"
type input "75 250"
type input "75250"
type input "76 250"
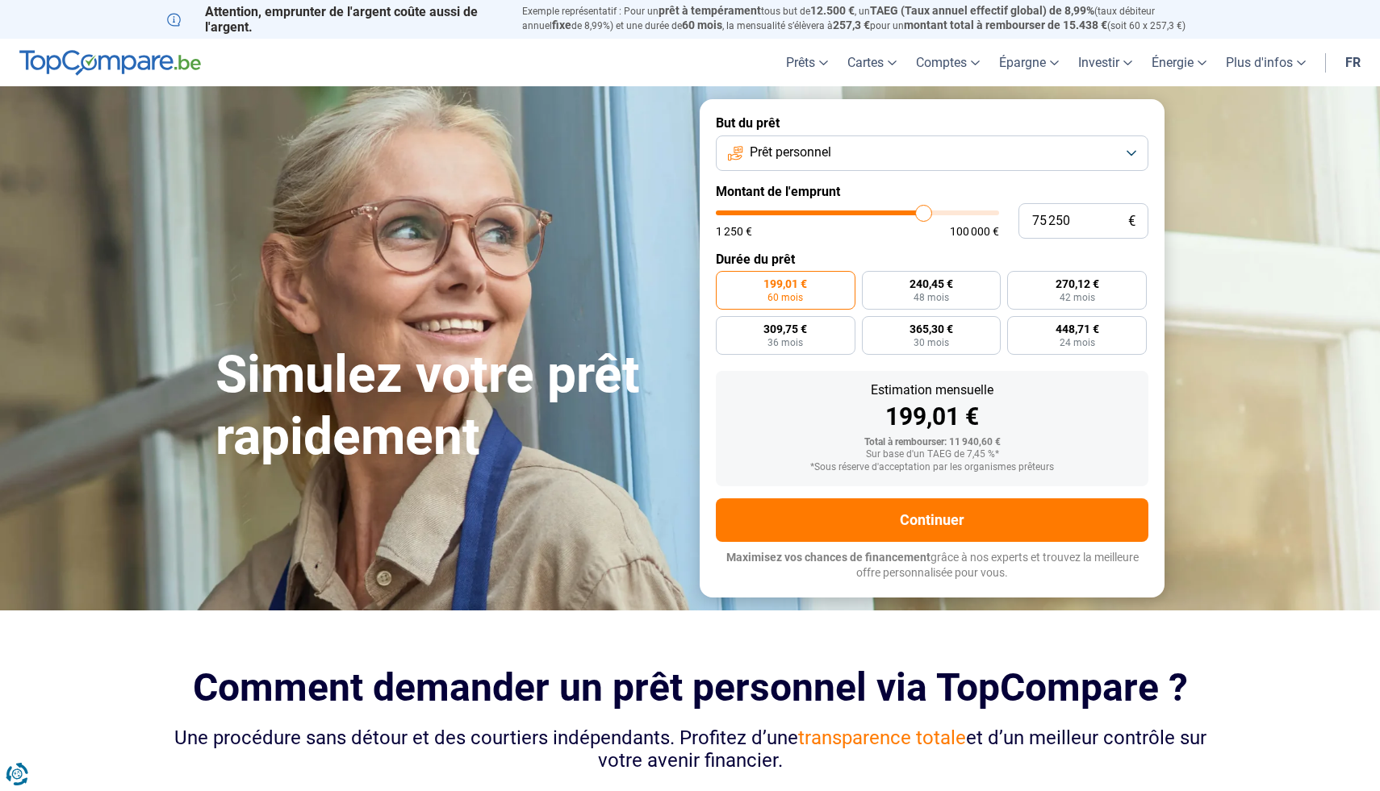
type input "76250"
type input "78 000"
type input "78000"
type input "80 250"
type input "80250"
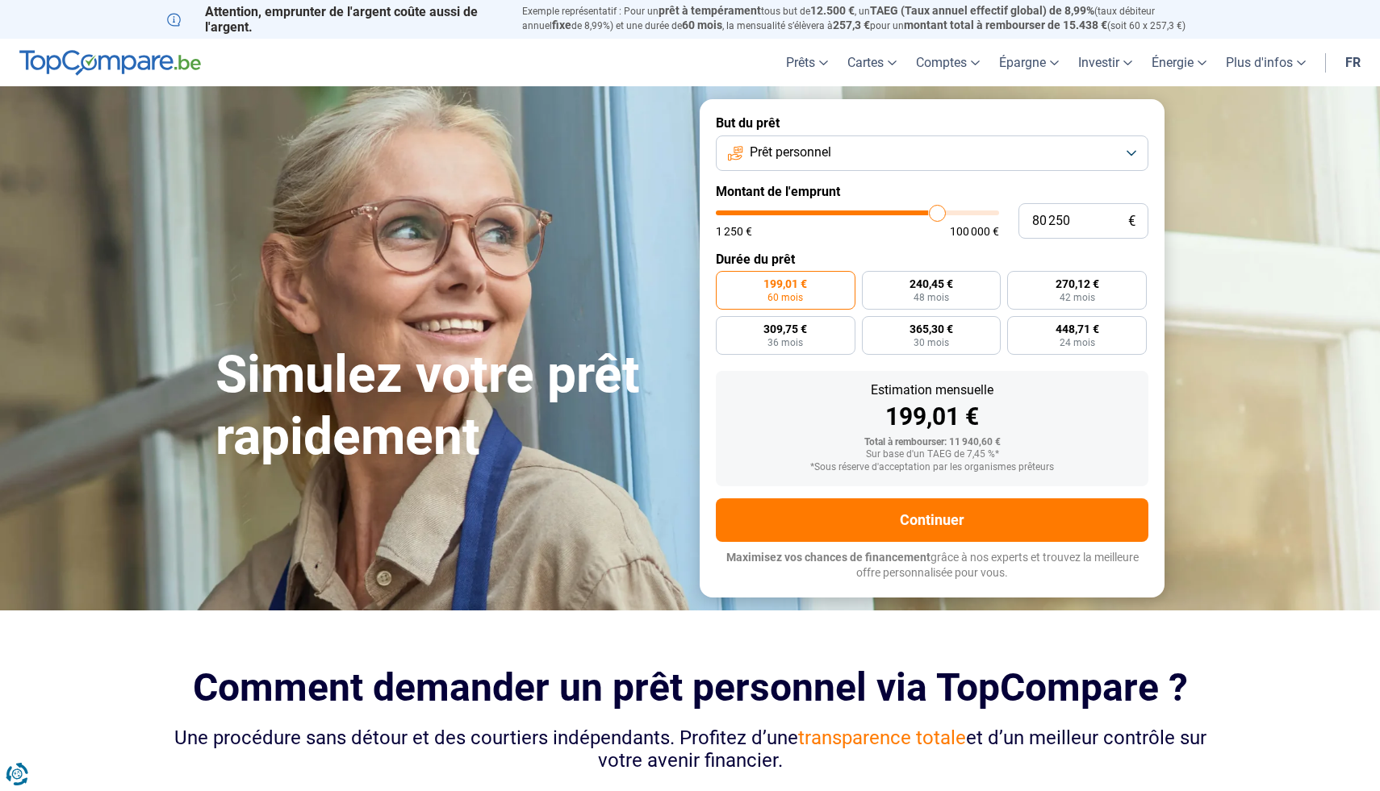
type input "83 500"
type input "83500"
type input "85 500"
type input "85500"
type input "87 750"
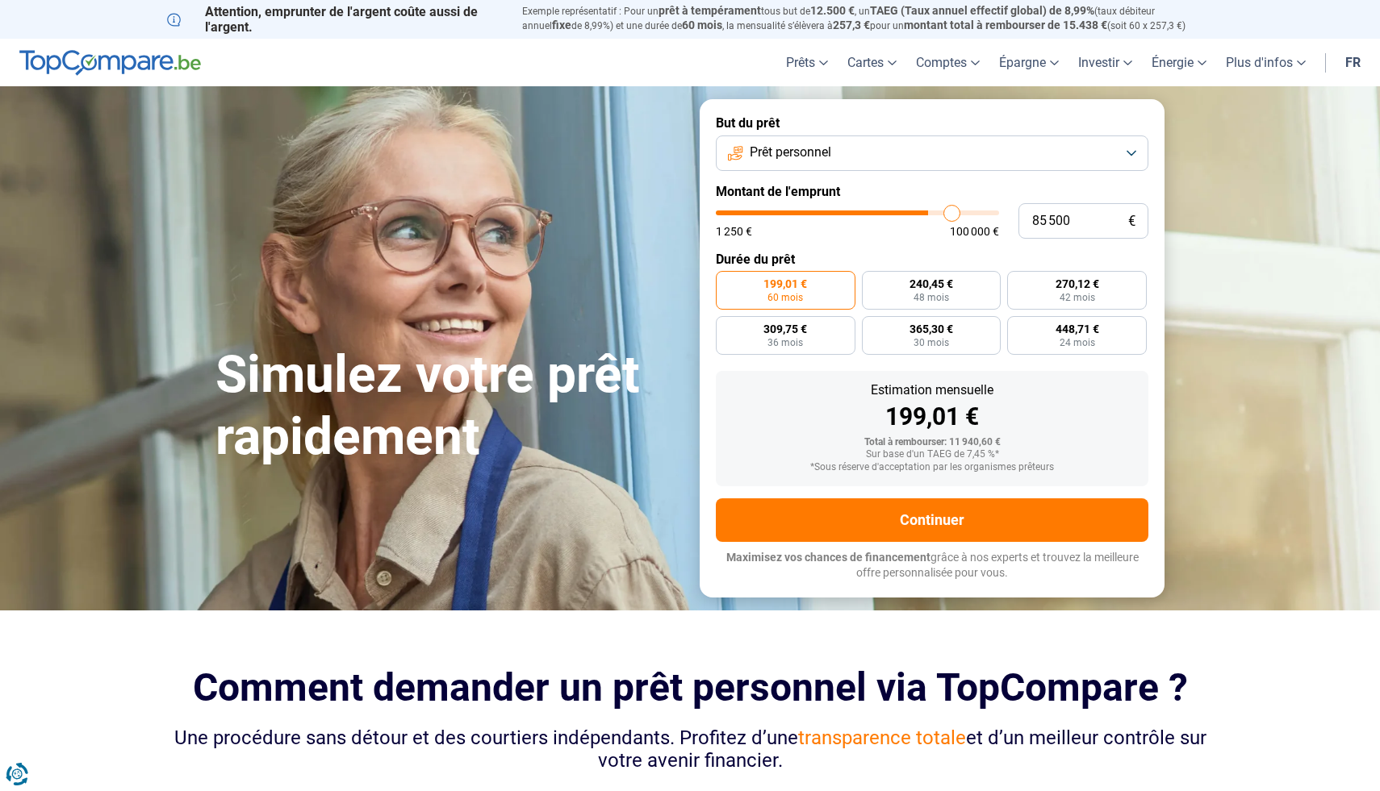
type input "87750"
type input "89 250"
type input "89250"
type input "90 500"
type input "90500"
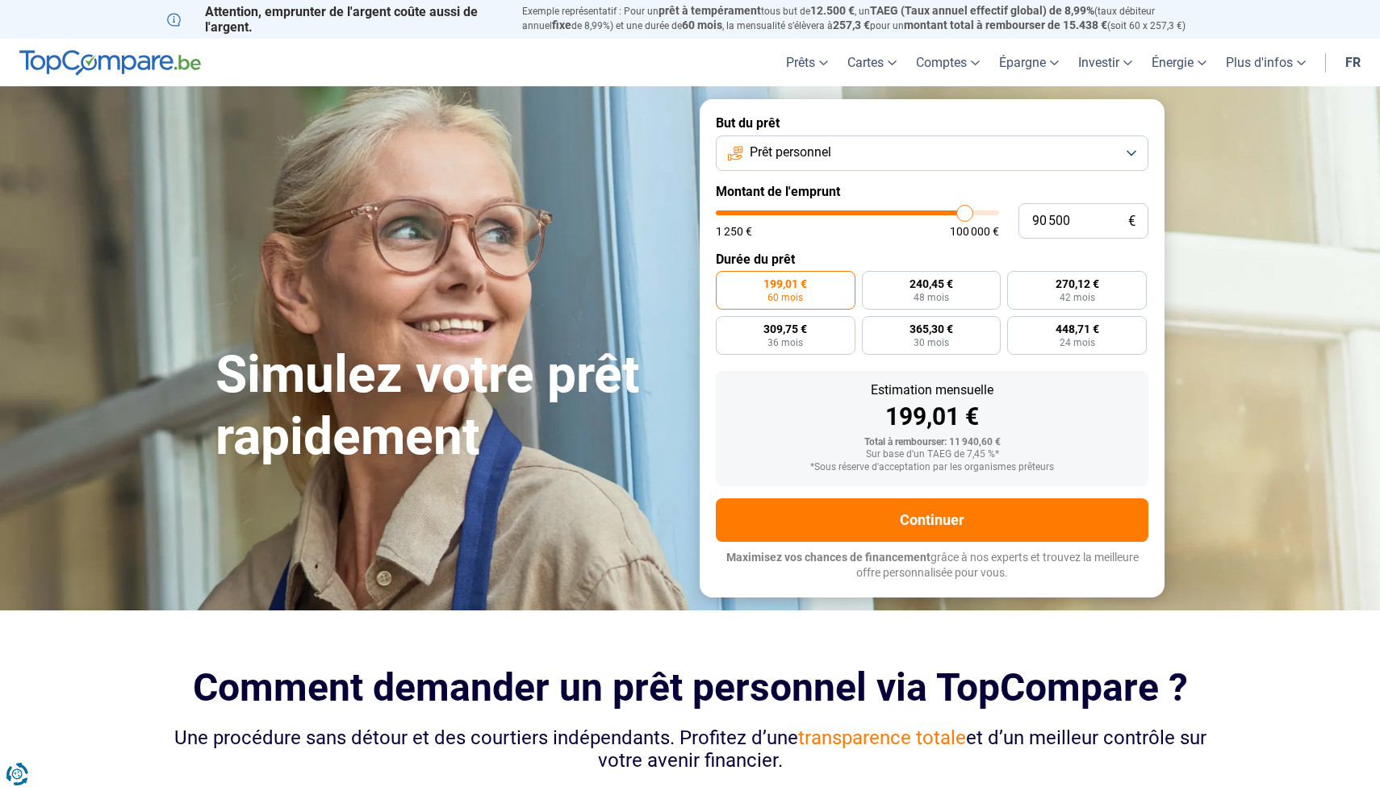
type input "91 250"
type input "91250"
type input "92 000"
type input "92000"
type input "92 500"
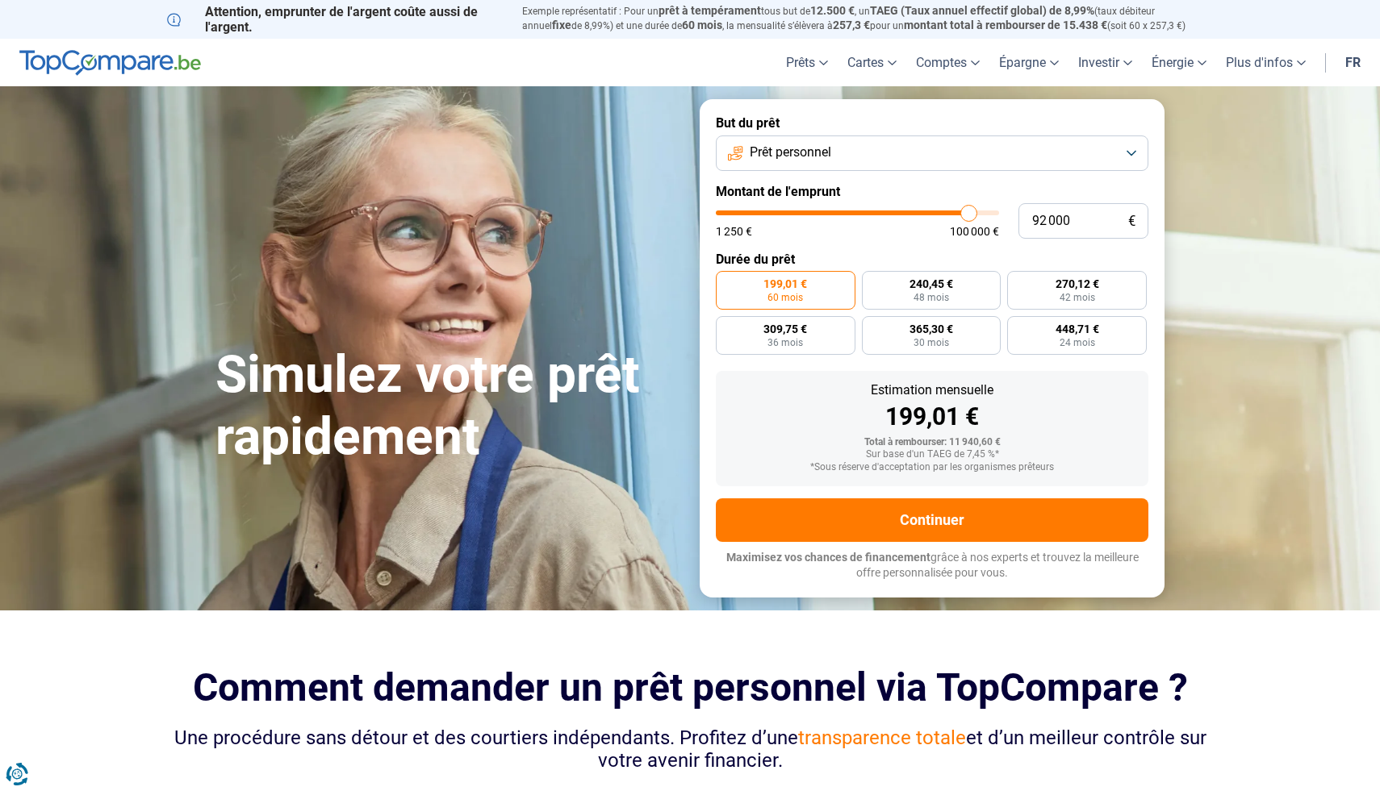
type input "92500"
type input "93 250"
type input "93250"
type input "94 000"
type input "94000"
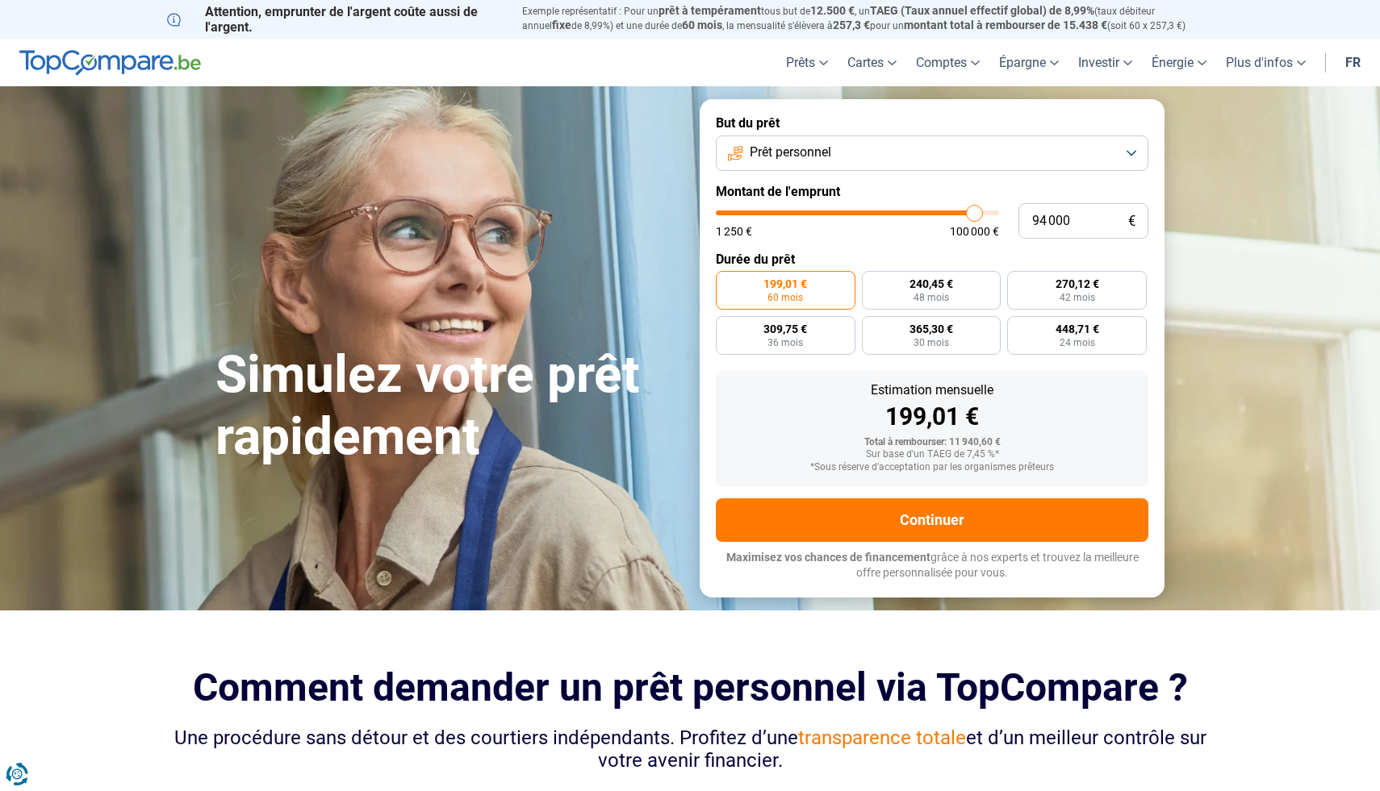
type input "94 500"
type input "94500"
type input "95 250"
type input "95250"
type input "95 500"
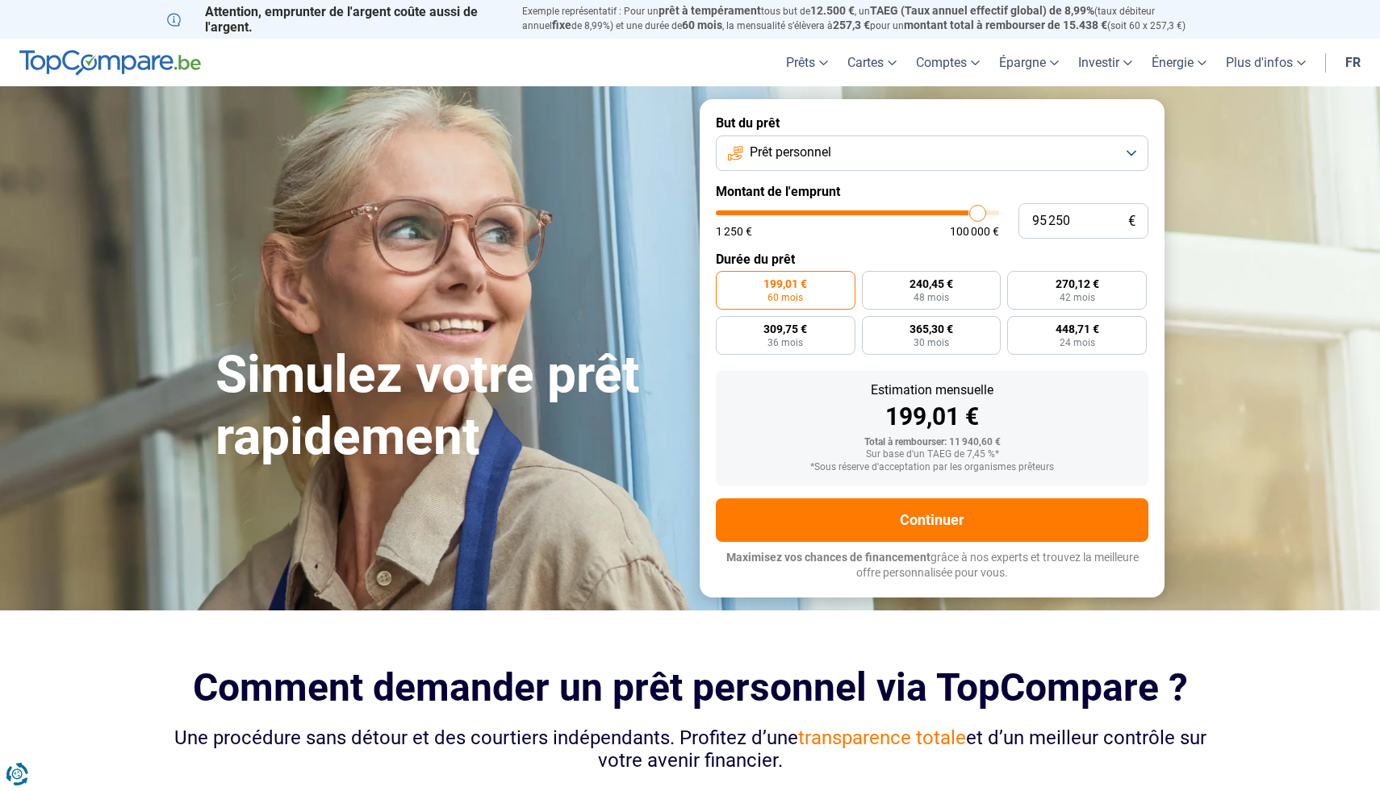
type input "95500"
type input "96 000"
type input "96000"
type input "96 250"
type input "96250"
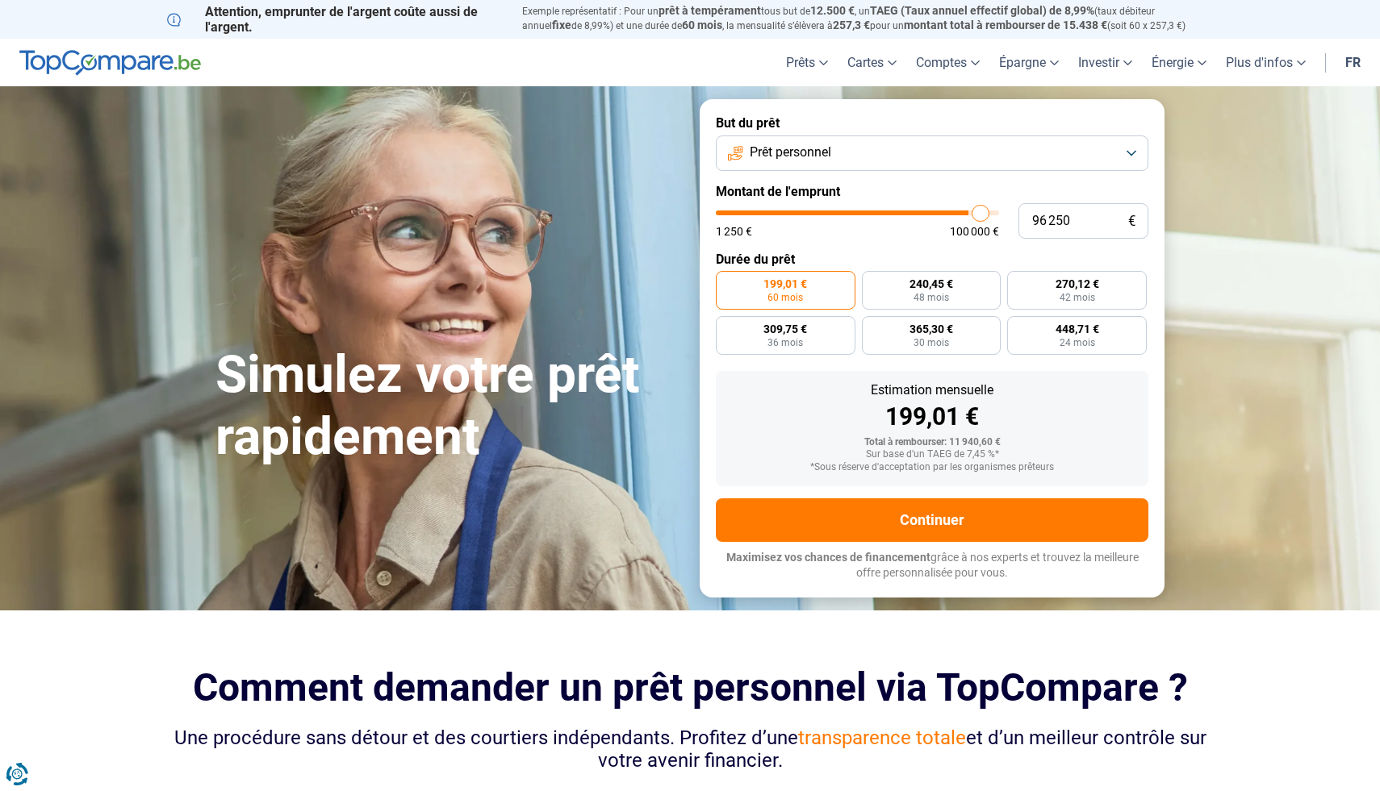
type input "96 500"
type input "96500"
type input "97 000"
type input "97000"
type input "97 250"
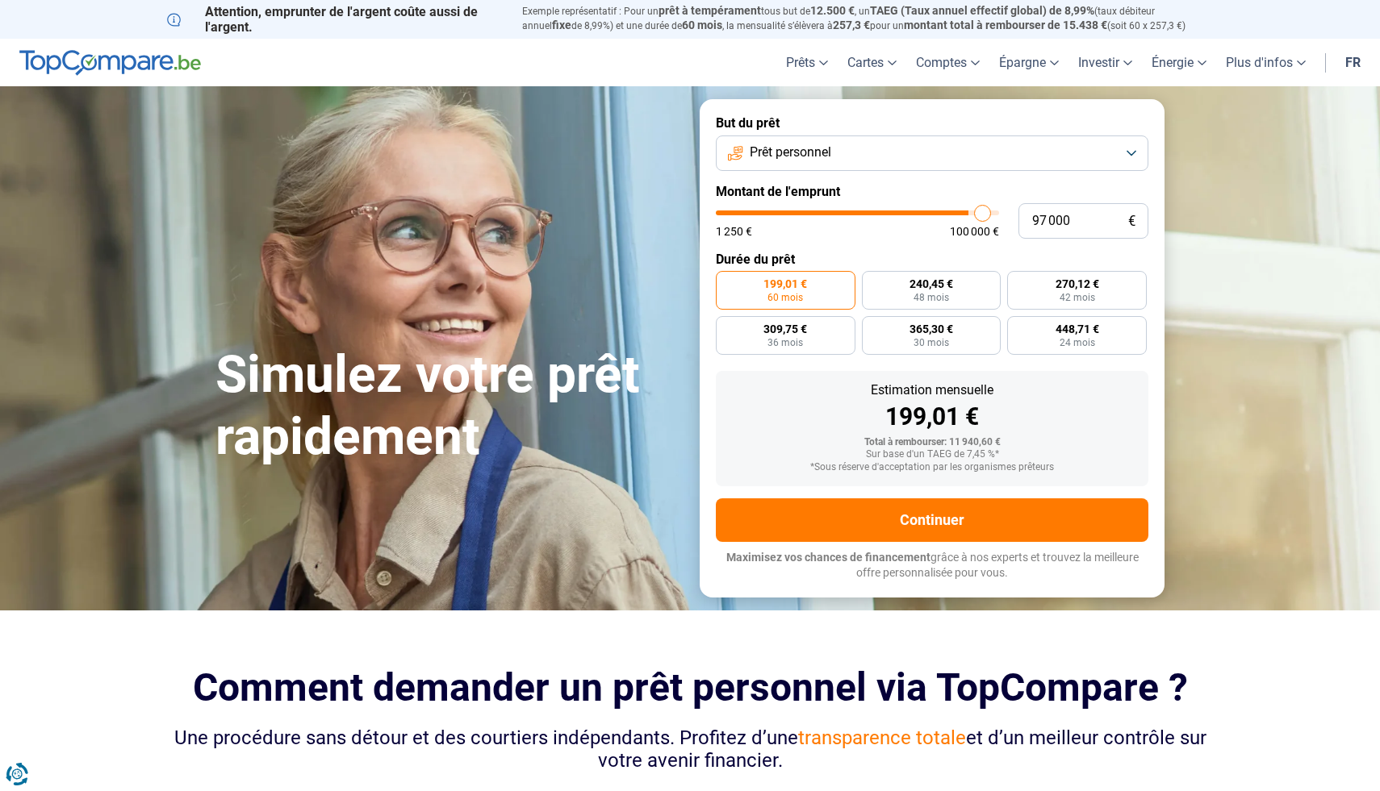
type input "97250"
type input "97 750"
type input "97750"
type input "98 250"
type input "98250"
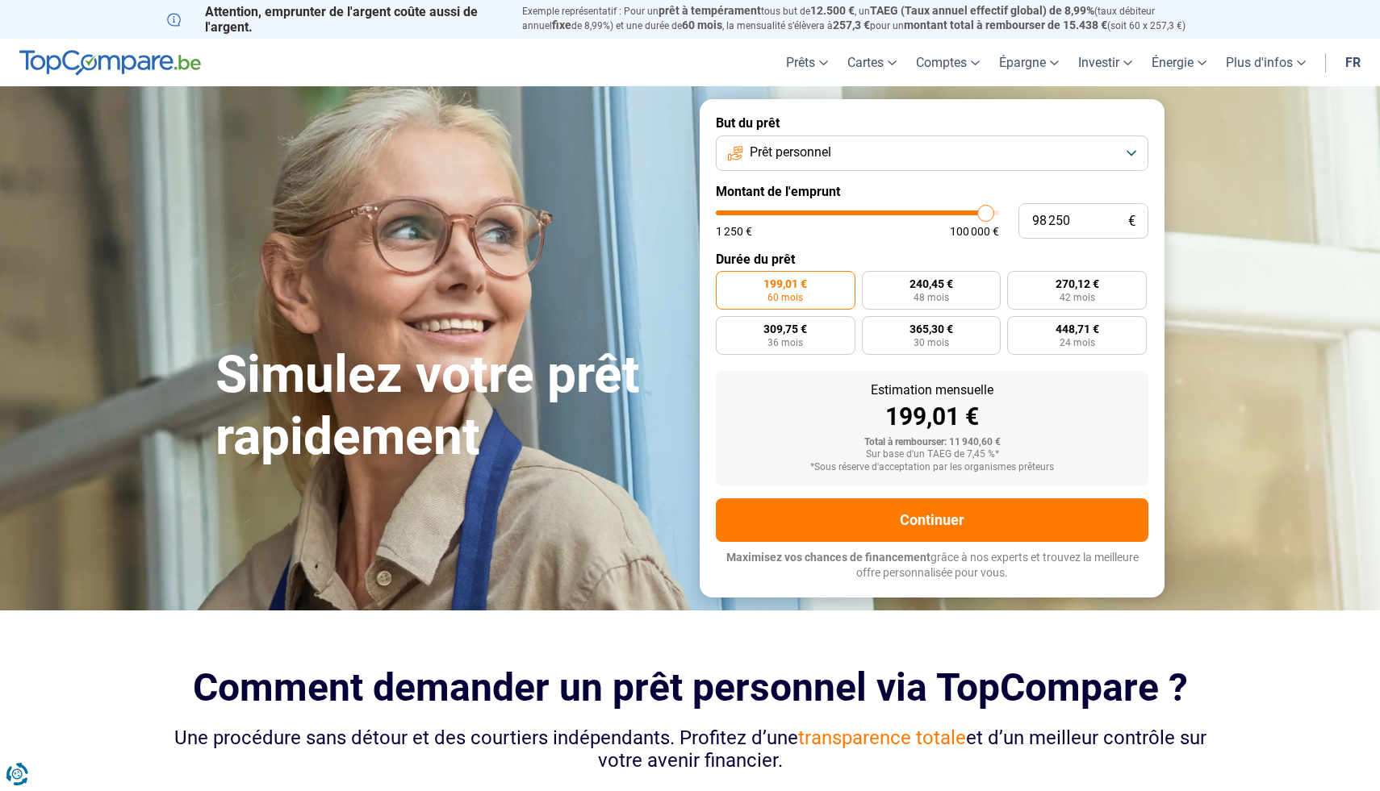
type input "98 750"
type input "98750"
type input "99 250"
type input "99250"
type input "99 750"
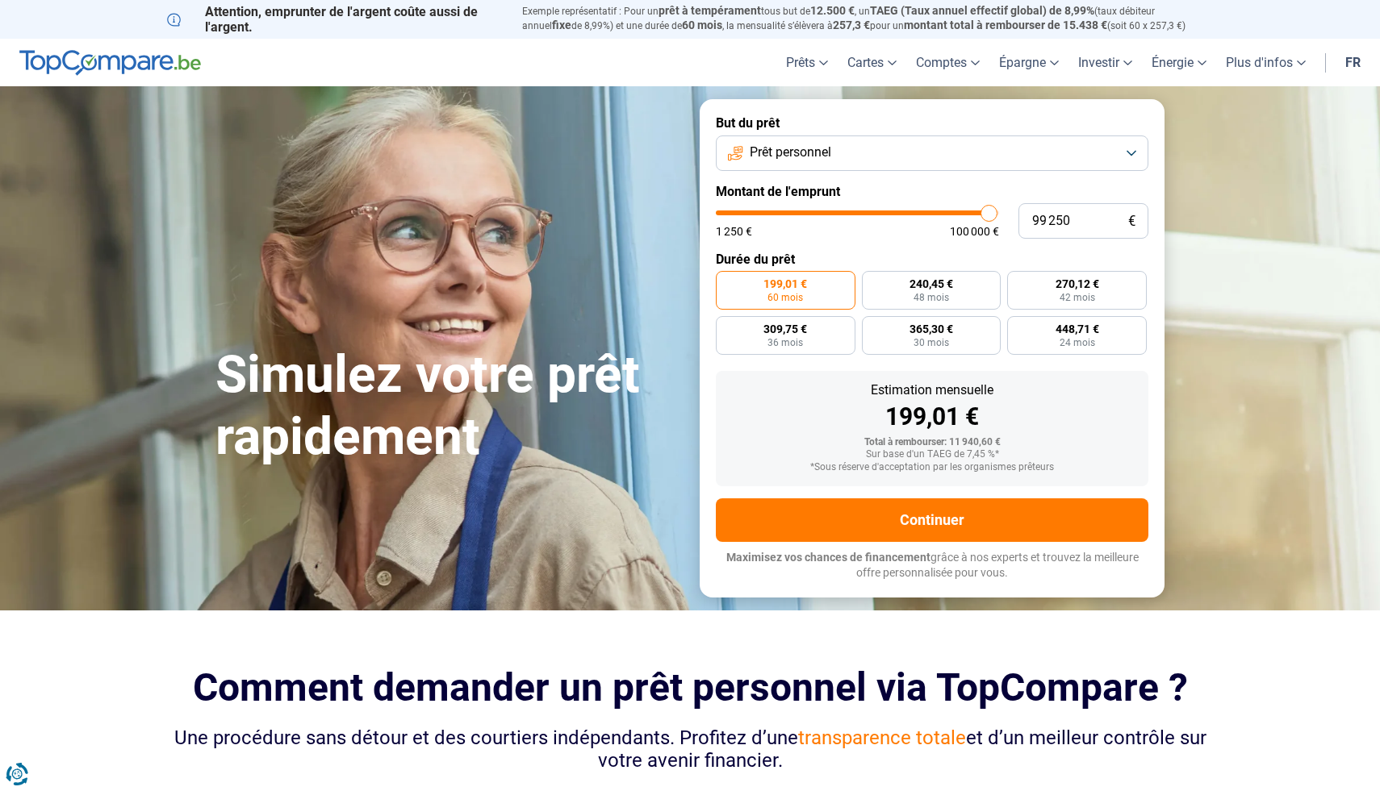
type input "99750"
type input "100 000"
drag, startPoint x: 750, startPoint y: 210, endPoint x: 1000, endPoint y: 219, distance: 250.3
type input "100000"
click at [999, 215] on input "range" at bounding box center [857, 213] width 283 height 5
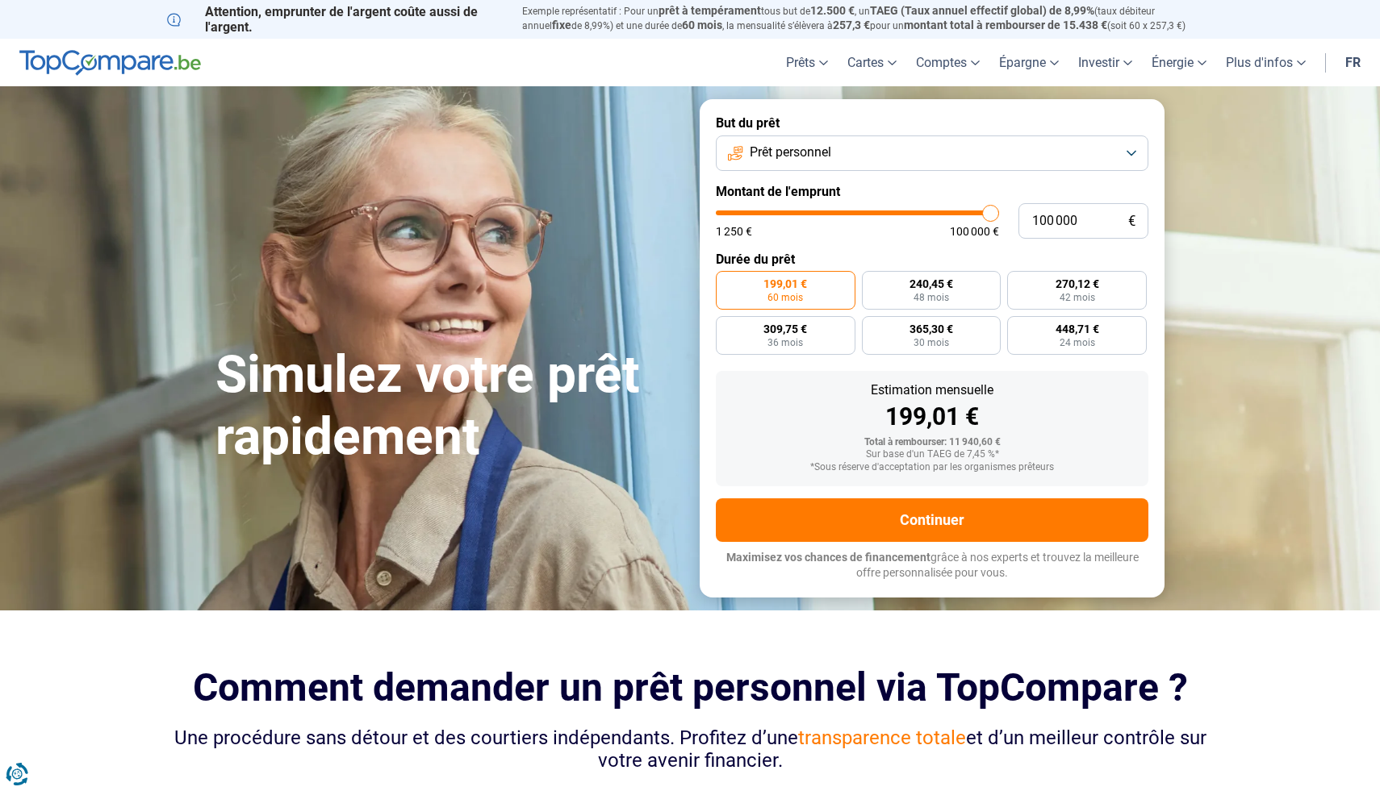
radio input "false"
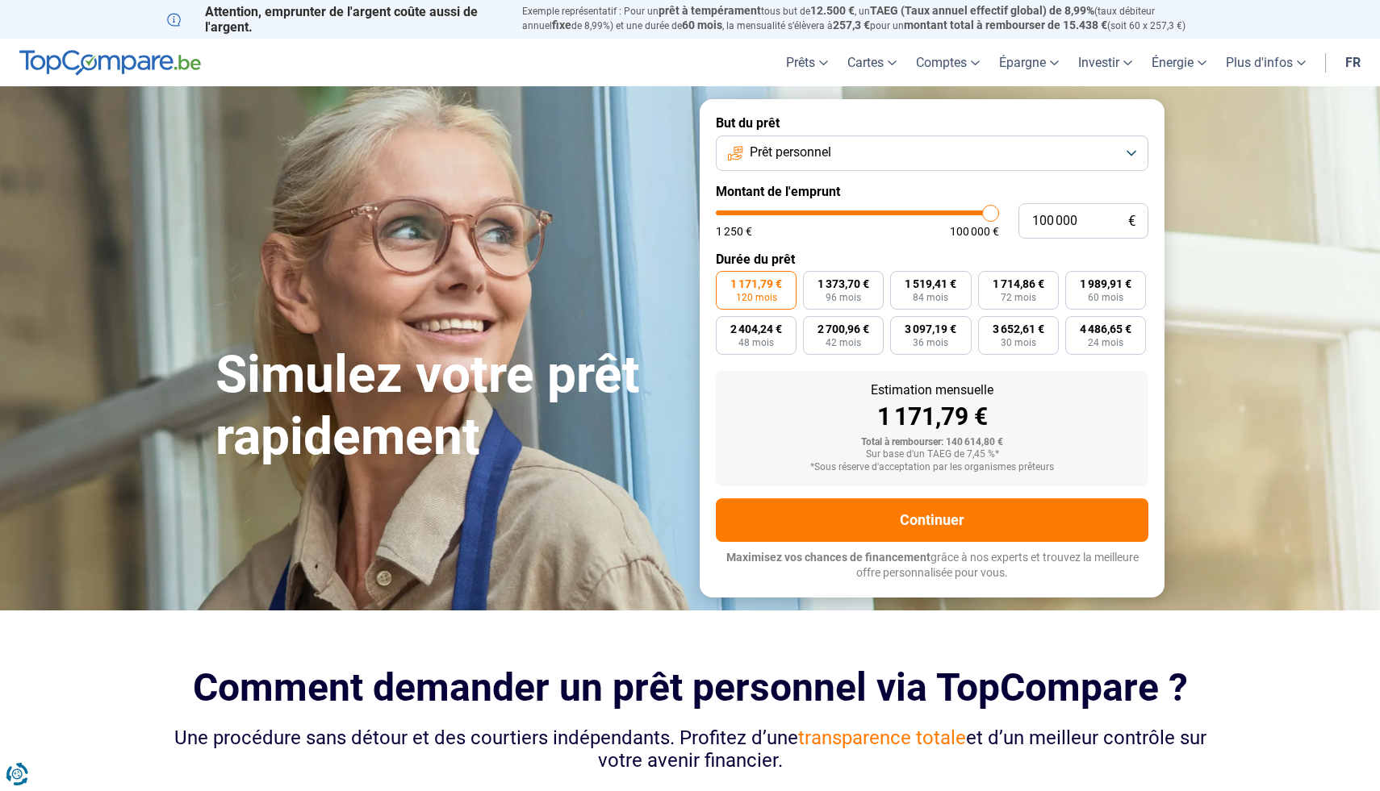
click at [1122, 158] on button "Prêt personnel" at bounding box center [932, 153] width 432 height 35
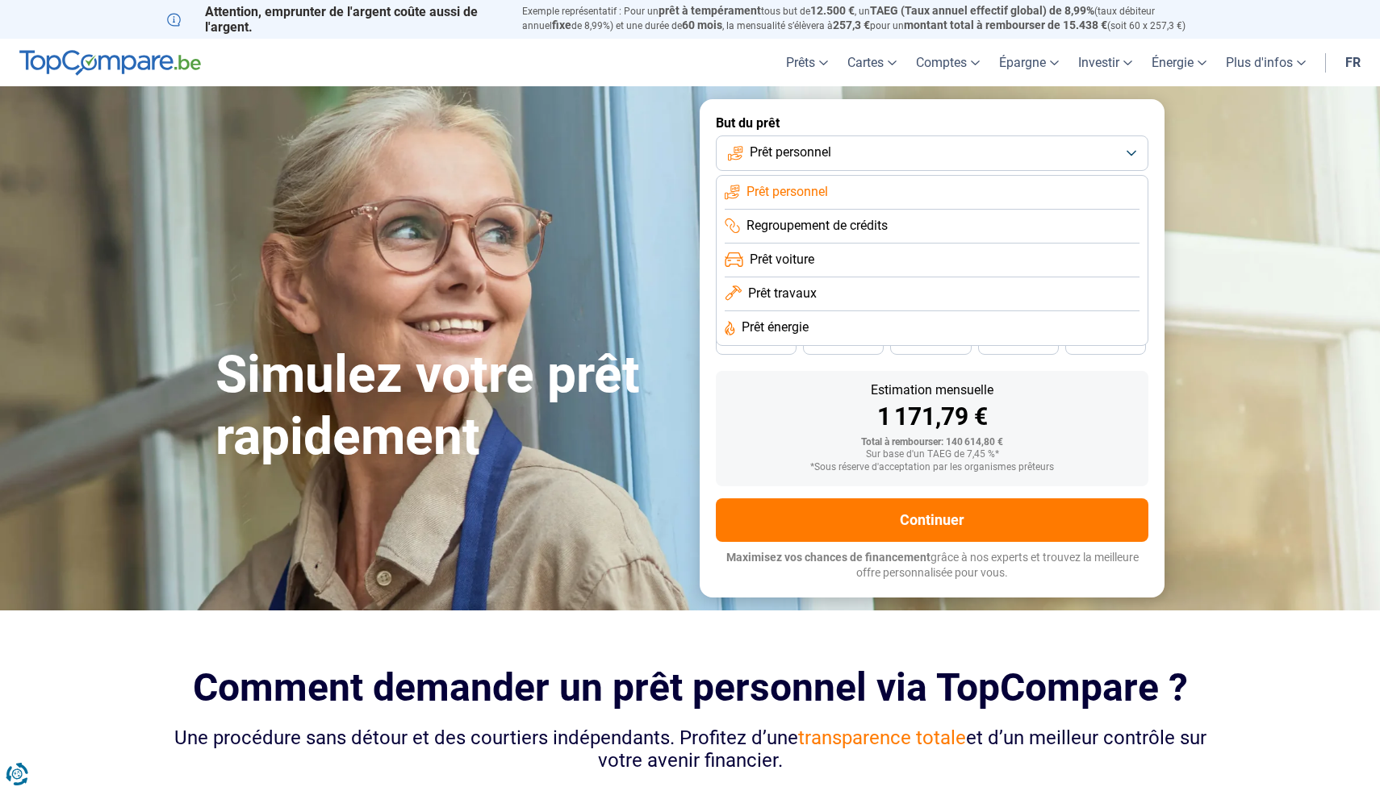
click at [1122, 158] on button "Prêt personnel" at bounding box center [932, 153] width 432 height 35
